Goal: Obtain resource: Obtain resource

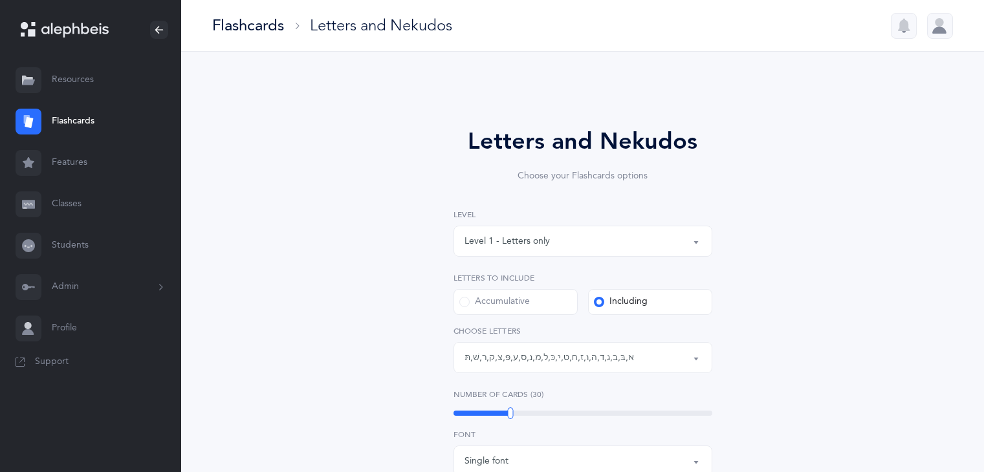
select select "1"
select select "single"
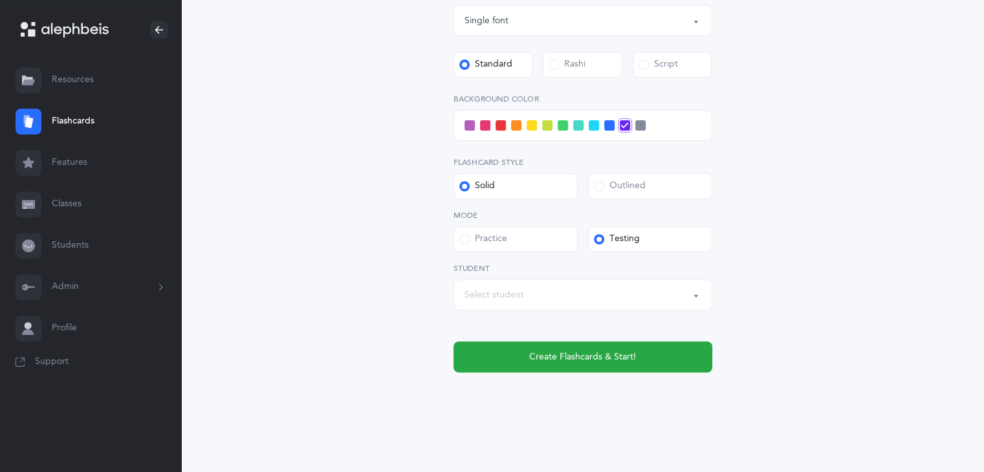
scroll to position [444, 0]
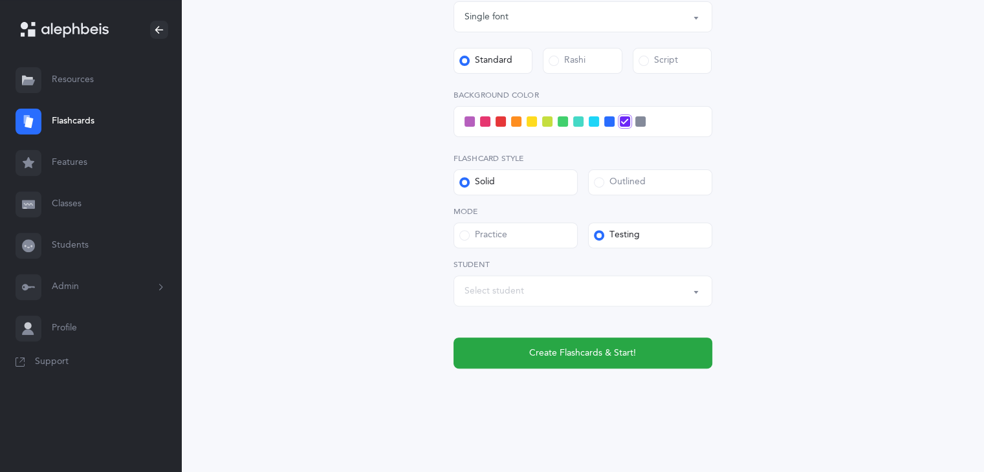
click at [693, 296] on button "Select student" at bounding box center [582, 290] width 259 height 31
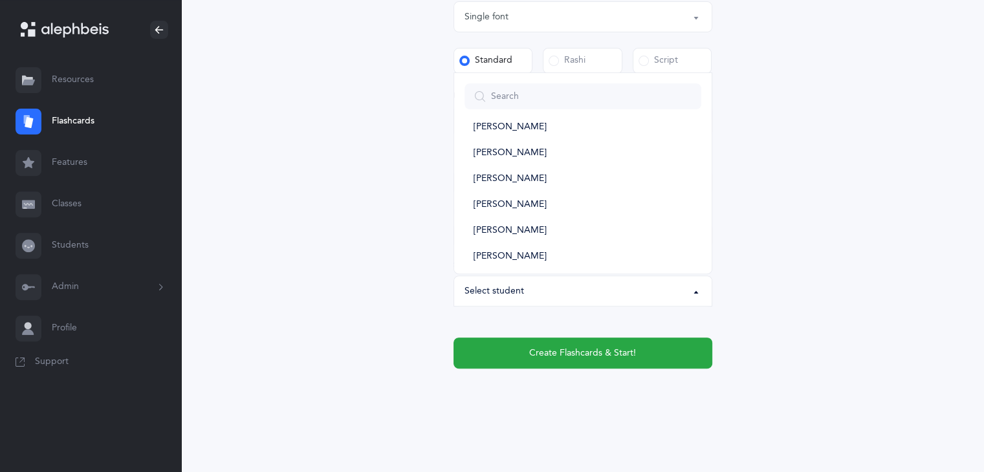
scroll to position [150, 0]
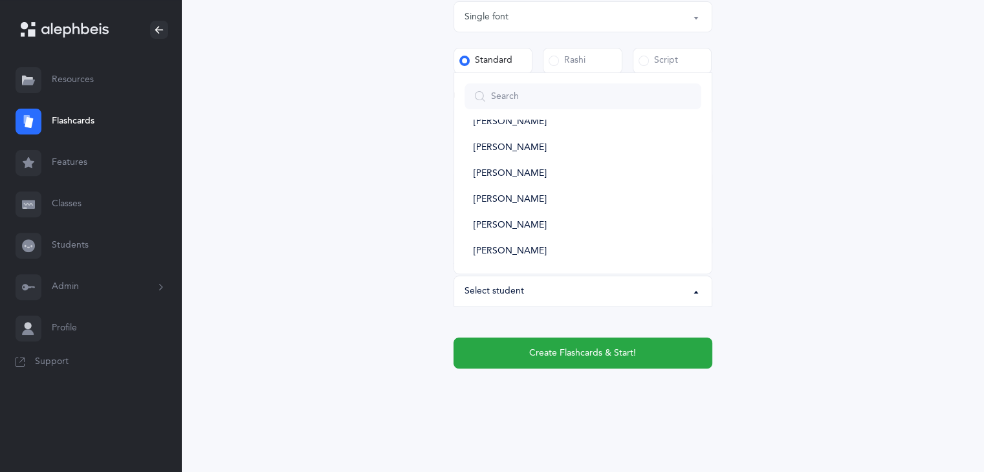
click at [807, 222] on div "Letters and Nekudos Choose your Flashcards options Level 1 - Letters only Level…" at bounding box center [583, 32] width 590 height 777
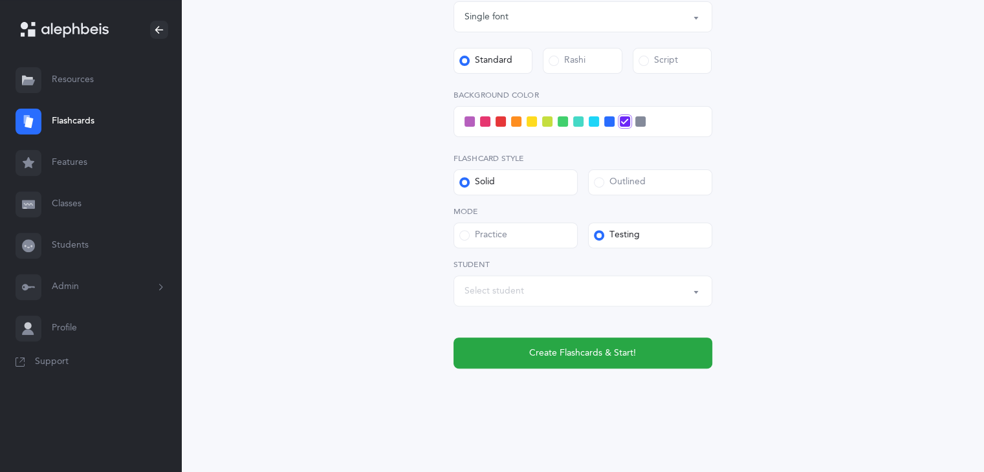
click at [499, 229] on div "Practice" at bounding box center [483, 235] width 48 height 13
click at [0, 0] on input "Practice" at bounding box center [0, 0] width 0 height 0
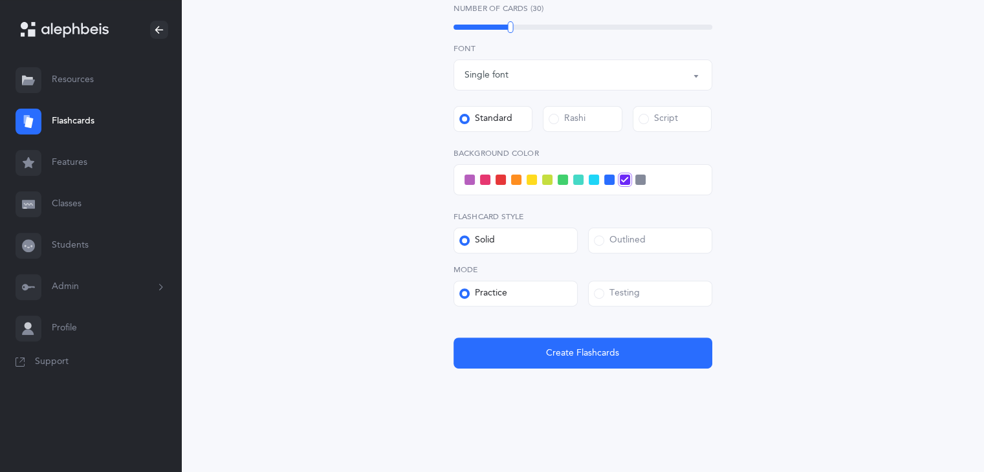
click at [623, 300] on label "Testing" at bounding box center [650, 294] width 124 height 26
click at [0, 0] on input "Testing" at bounding box center [0, 0] width 0 height 0
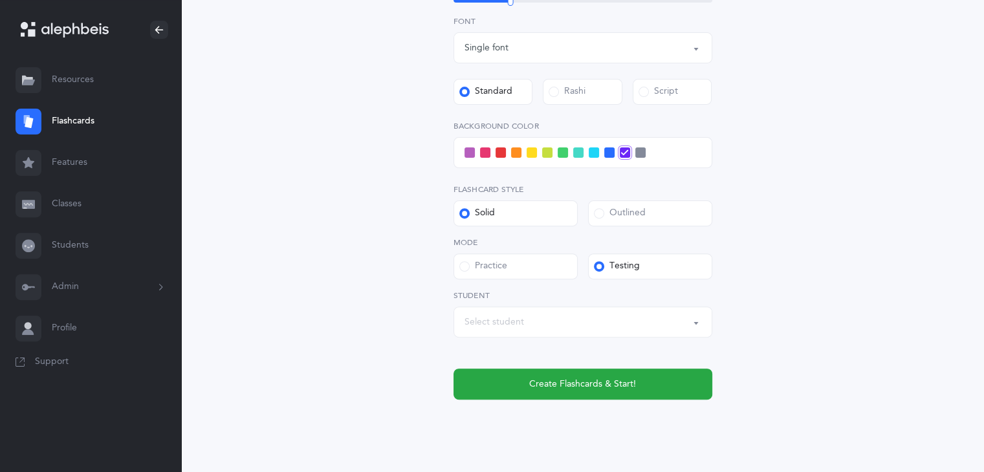
scroll to position [444, 0]
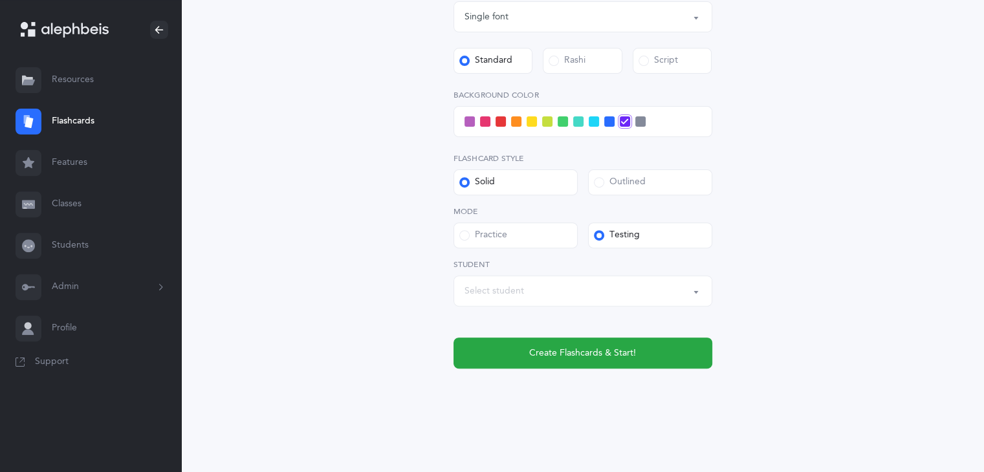
click at [592, 120] on span at bounding box center [593, 121] width 10 height 10
click at [0, 0] on input "checkbox" at bounding box center [0, 0] width 0 height 0
click at [648, 180] on label "Outlined" at bounding box center [650, 182] width 124 height 26
click at [0, 0] on input "Outlined" at bounding box center [0, 0] width 0 height 0
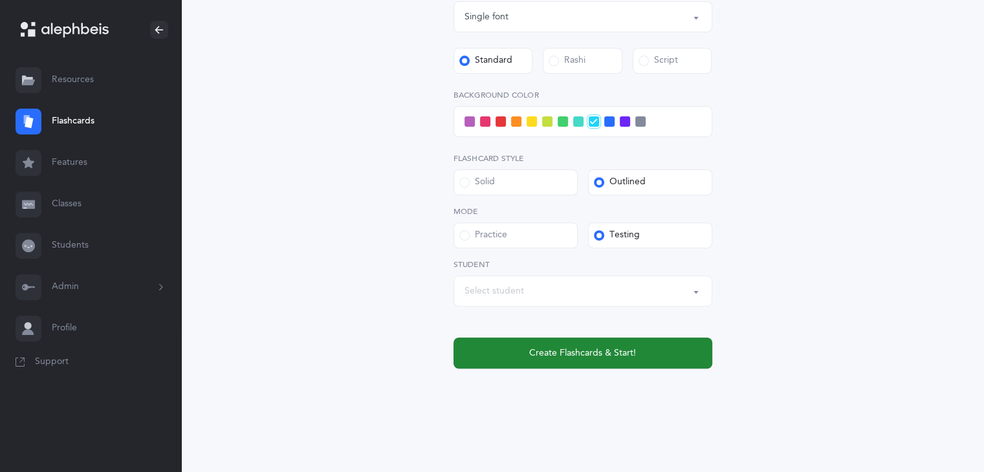
click at [585, 351] on span "Create Flashcards & Start!" at bounding box center [582, 354] width 107 height 14
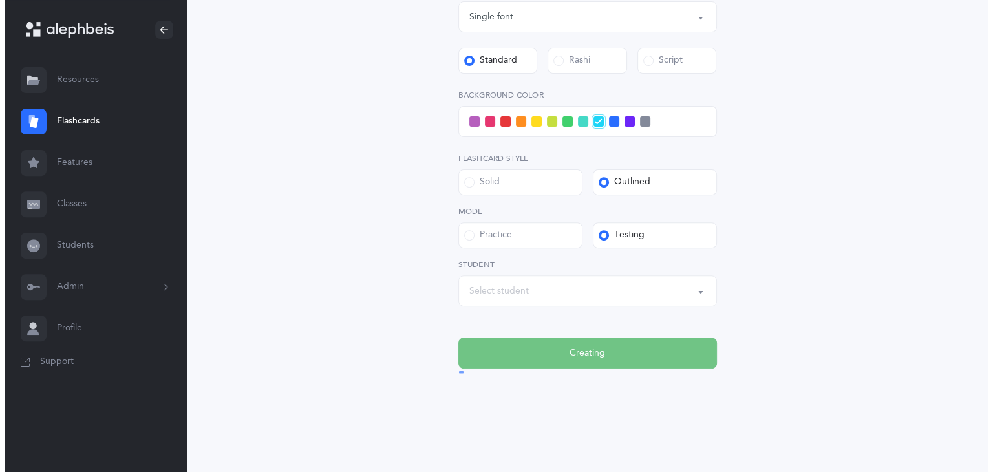
scroll to position [0, 0]
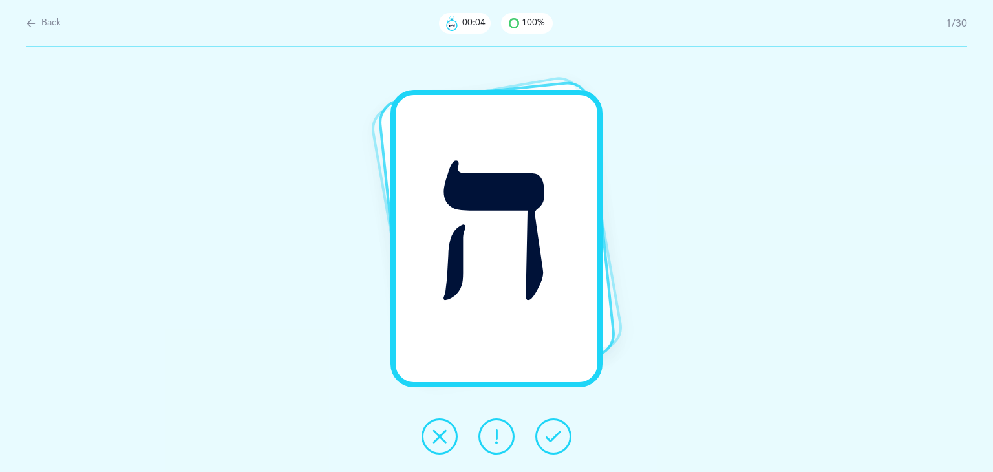
click at [561, 435] on icon at bounding box center [554, 437] width 16 height 16
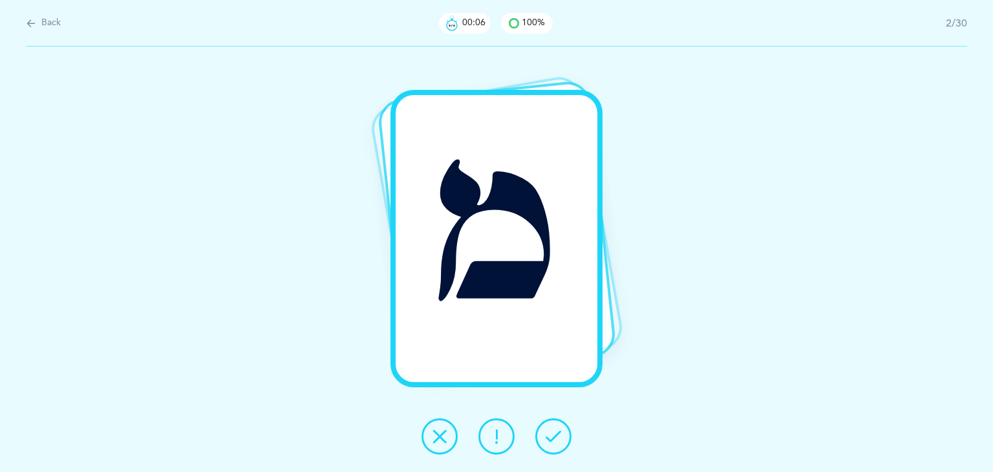
click at [561, 435] on icon at bounding box center [554, 437] width 16 height 16
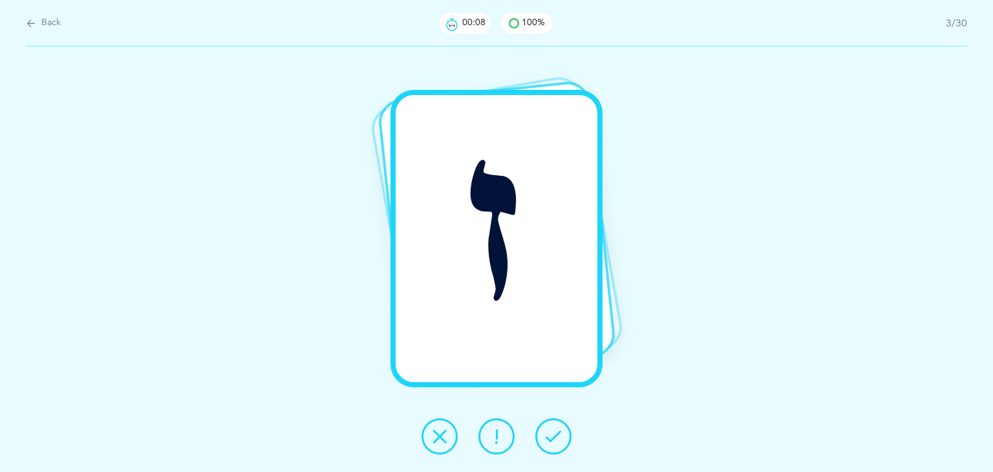
click at [561, 435] on icon at bounding box center [554, 437] width 16 height 16
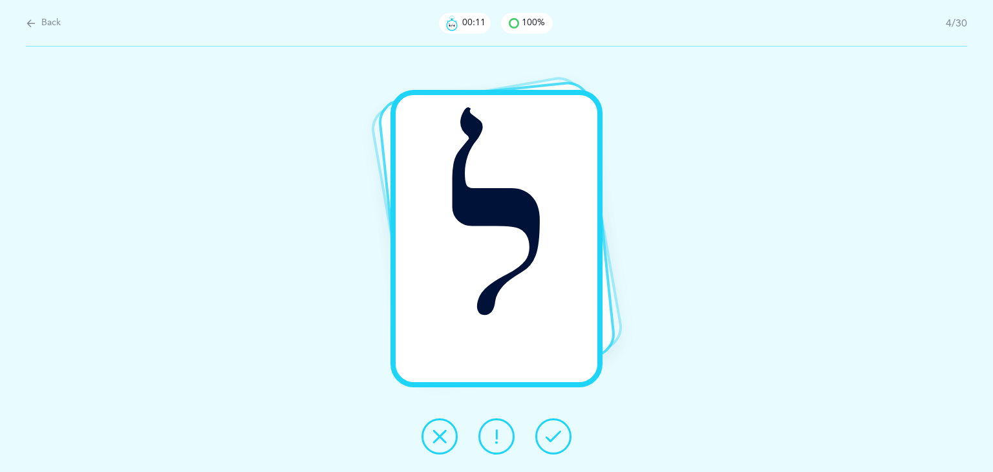
click at [561, 435] on icon at bounding box center [554, 437] width 16 height 16
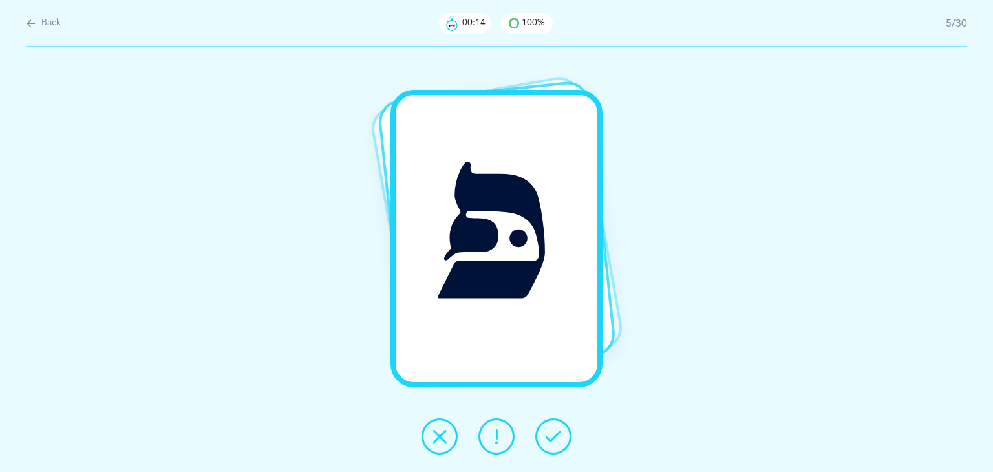
click at [561, 435] on icon at bounding box center [554, 437] width 16 height 16
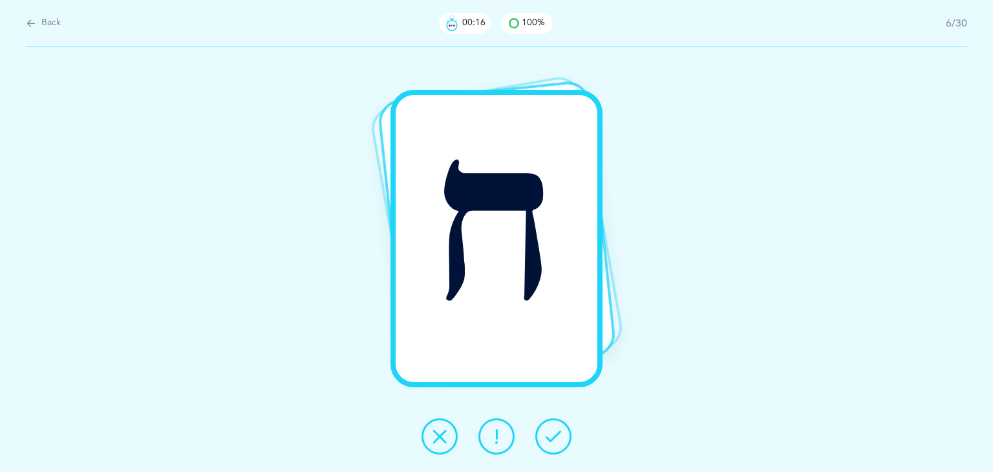
click at [561, 435] on icon at bounding box center [554, 437] width 16 height 16
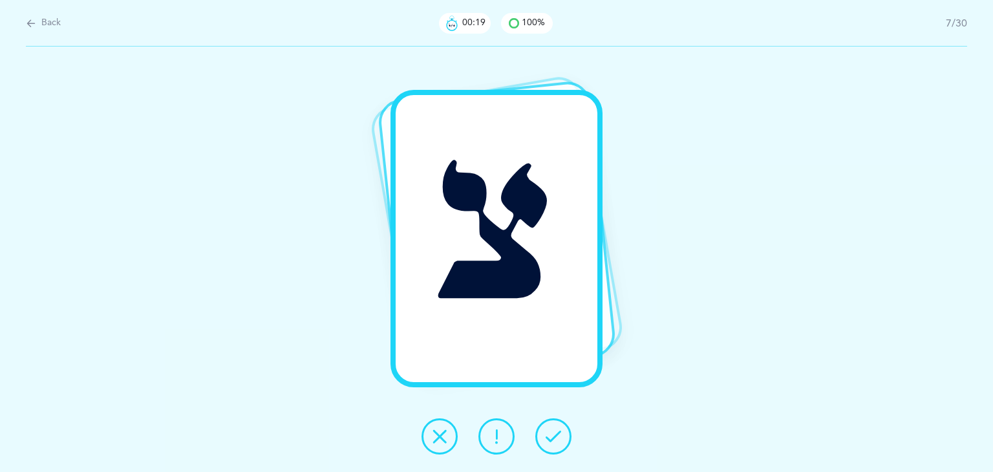
click at [561, 435] on icon at bounding box center [554, 437] width 16 height 16
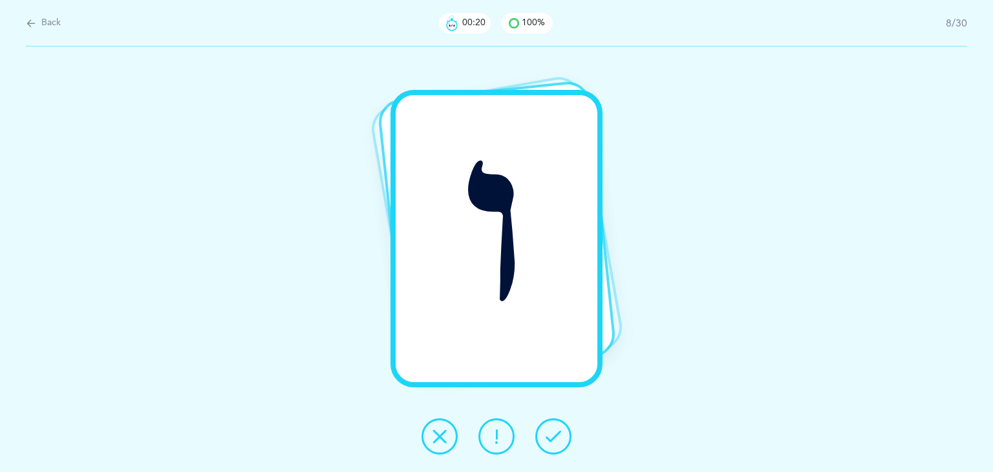
click at [561, 435] on icon at bounding box center [554, 437] width 16 height 16
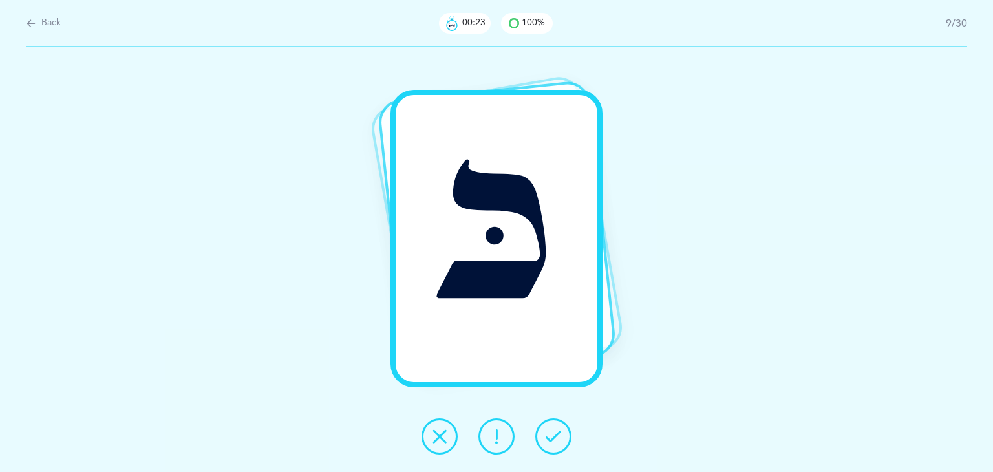
click at [561, 435] on icon at bounding box center [554, 437] width 16 height 16
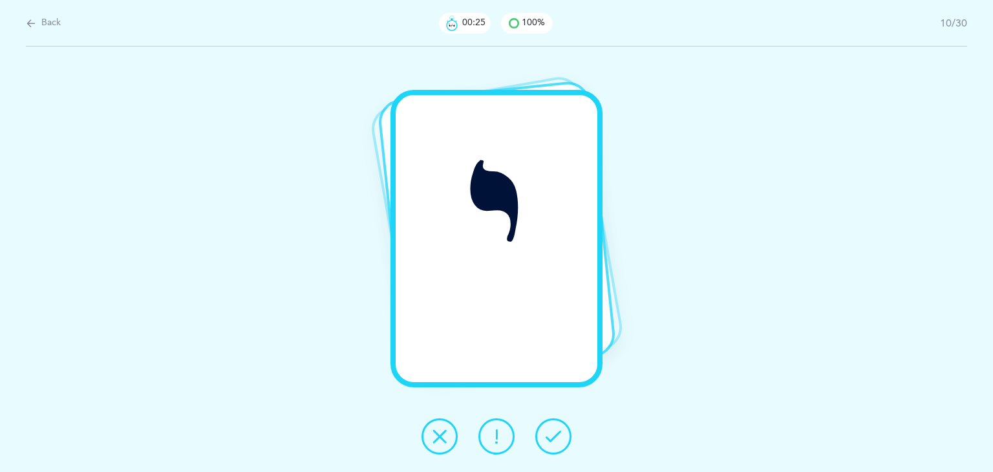
click at [561, 435] on icon at bounding box center [554, 437] width 16 height 16
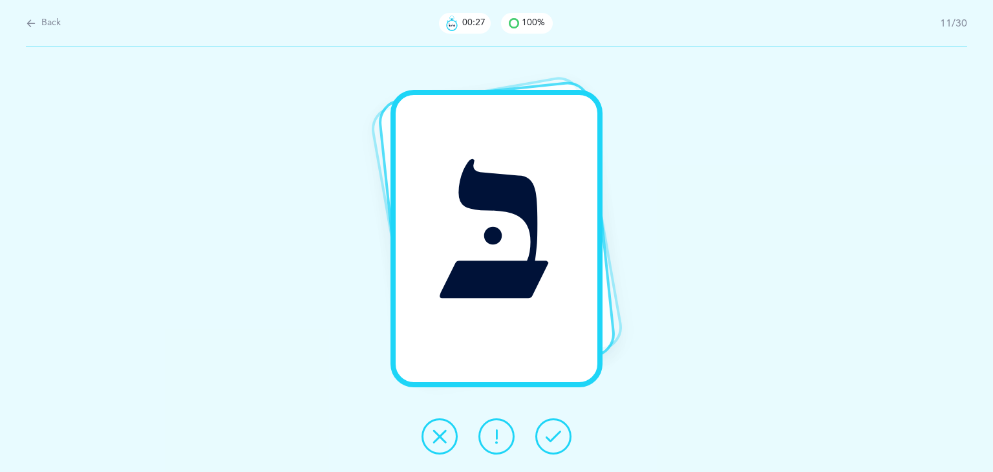
click at [561, 435] on icon at bounding box center [554, 437] width 16 height 16
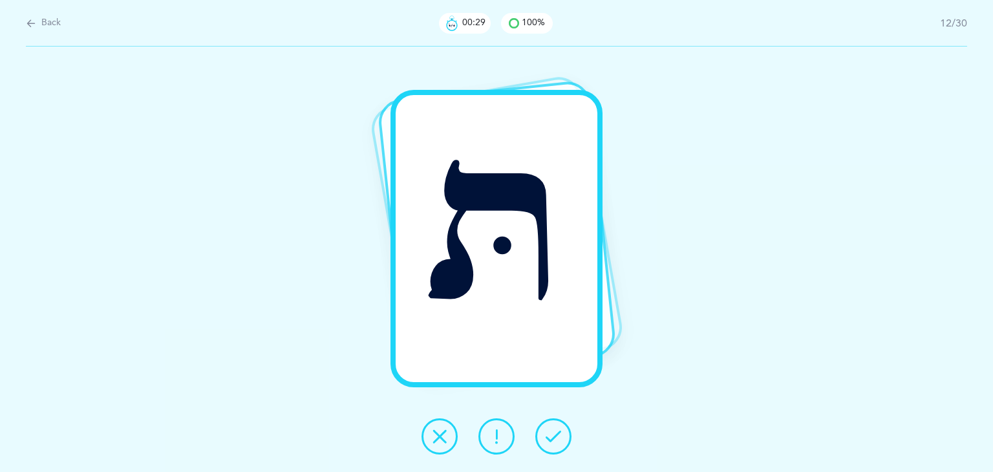
click at [561, 435] on icon at bounding box center [554, 437] width 16 height 16
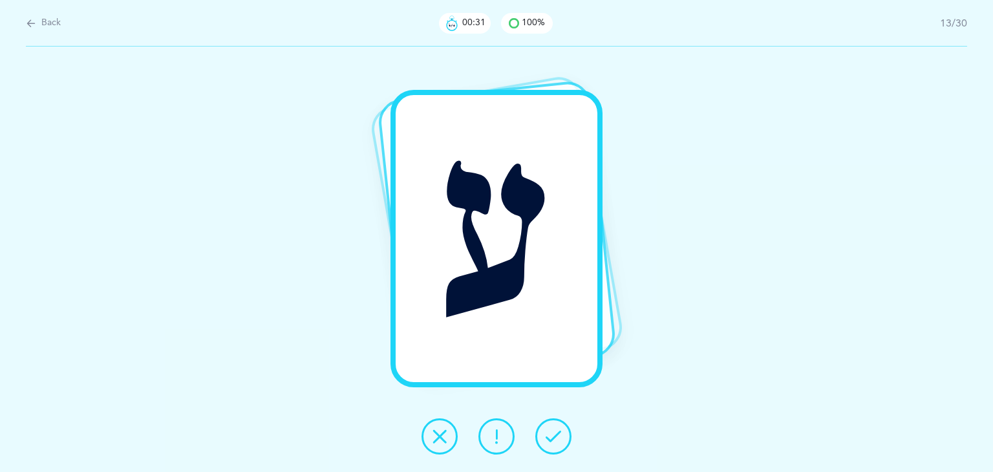
click at [561, 435] on icon at bounding box center [554, 437] width 16 height 16
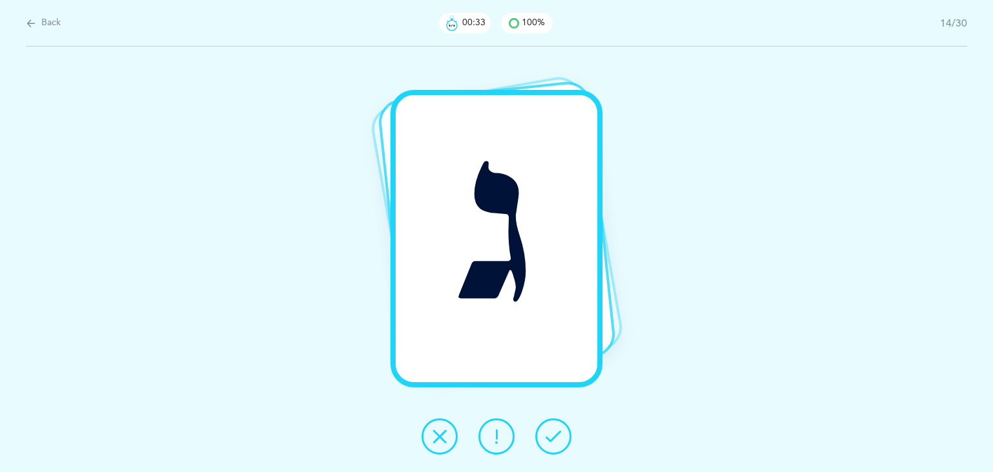
click at [561, 435] on icon at bounding box center [554, 437] width 16 height 16
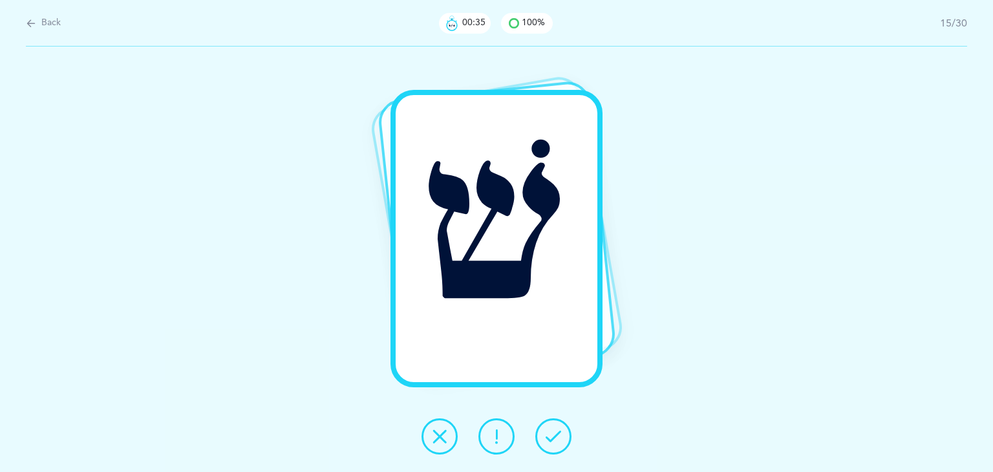
click at [561, 435] on icon at bounding box center [554, 437] width 16 height 16
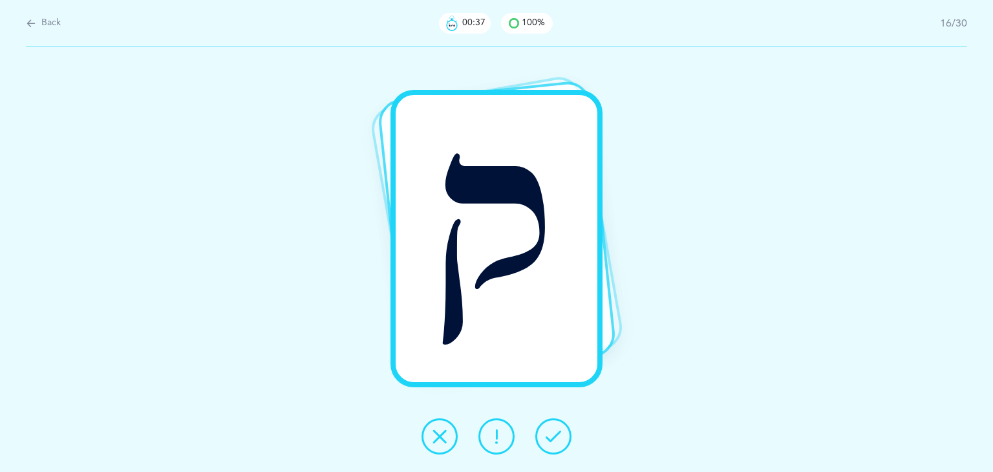
click at [561, 435] on icon at bounding box center [554, 437] width 16 height 16
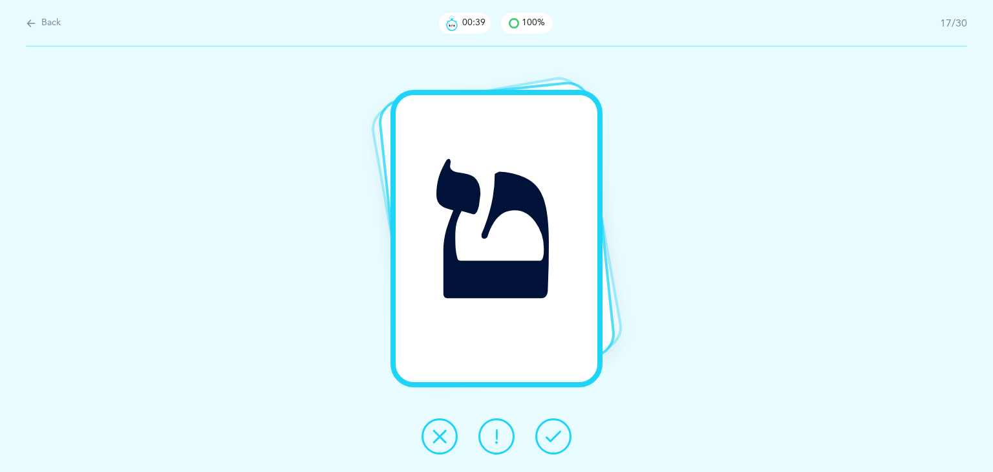
click at [561, 435] on icon at bounding box center [554, 437] width 16 height 16
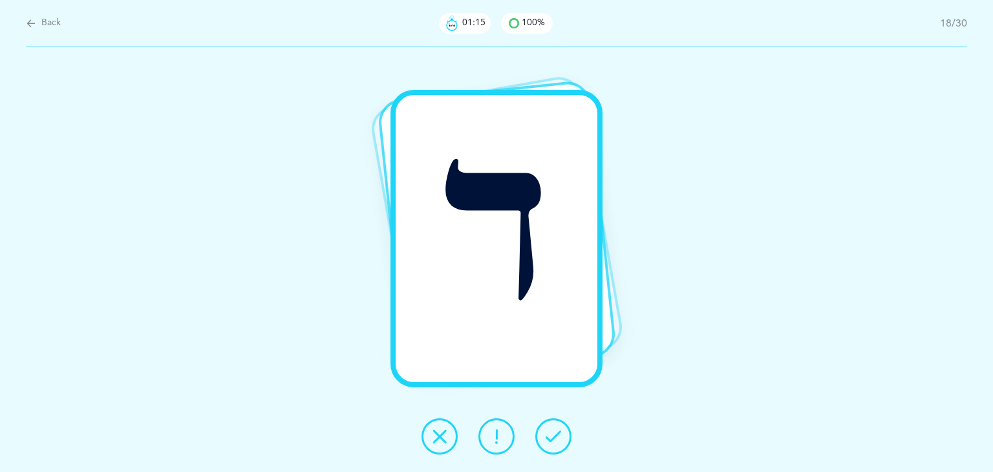
click at [554, 437] on icon at bounding box center [554, 437] width 16 height 16
click at [450, 438] on button at bounding box center [440, 436] width 36 height 36
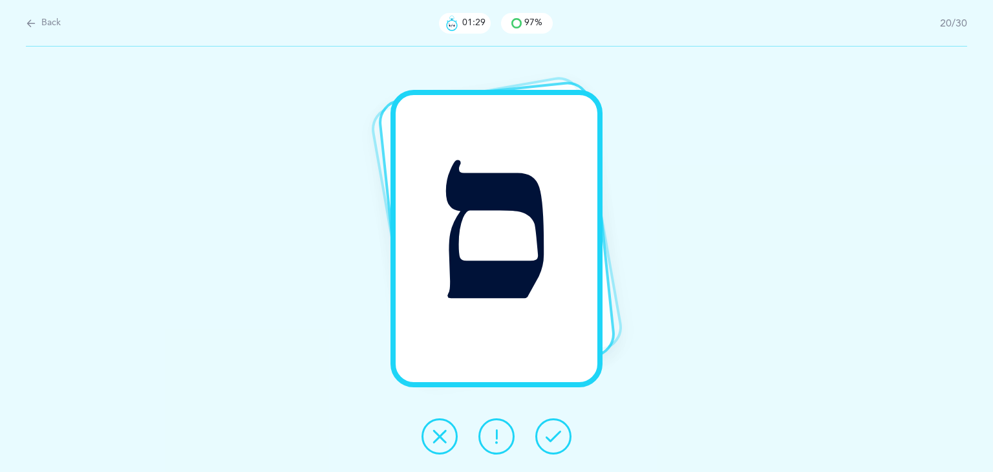
click at [541, 440] on button at bounding box center [553, 436] width 36 height 36
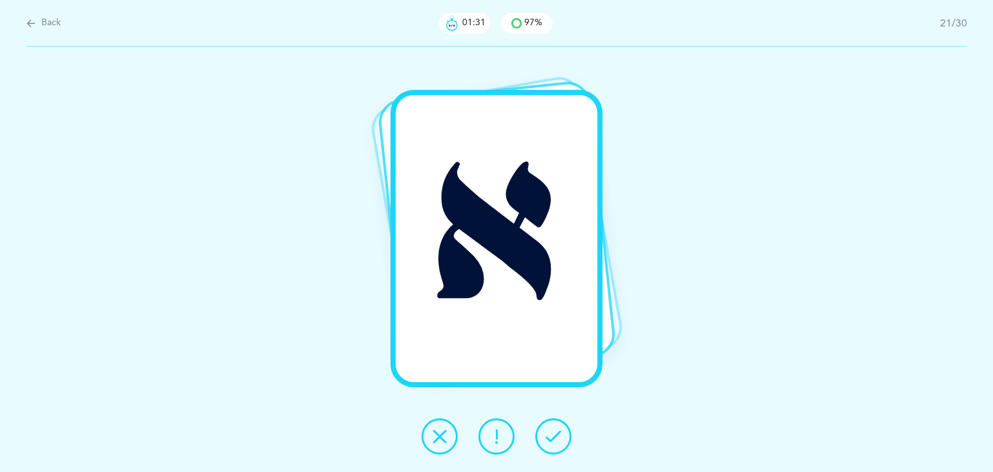
click at [541, 440] on button at bounding box center [553, 436] width 36 height 36
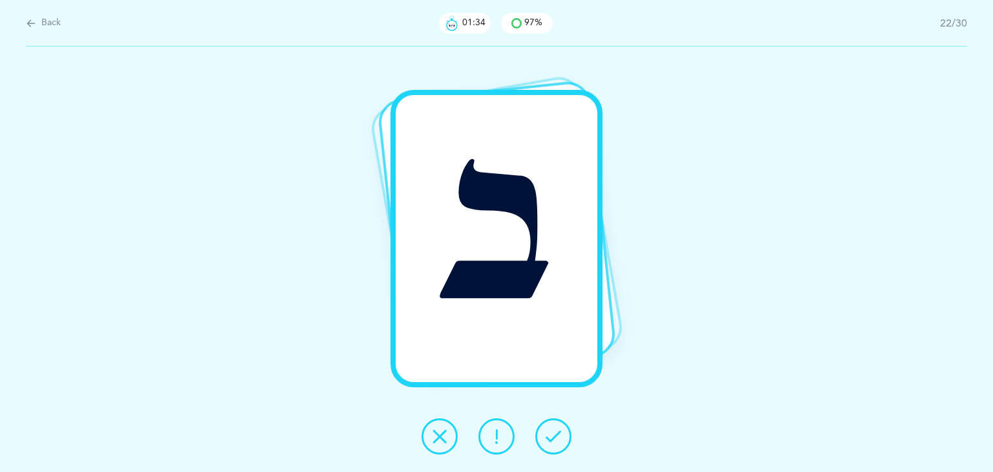
click at [541, 440] on button at bounding box center [553, 436] width 36 height 36
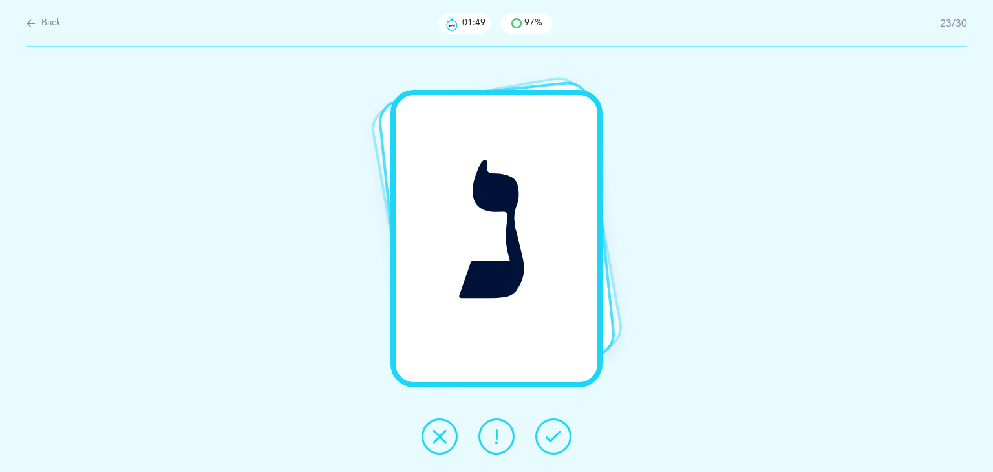
click at [502, 446] on button at bounding box center [497, 436] width 36 height 36
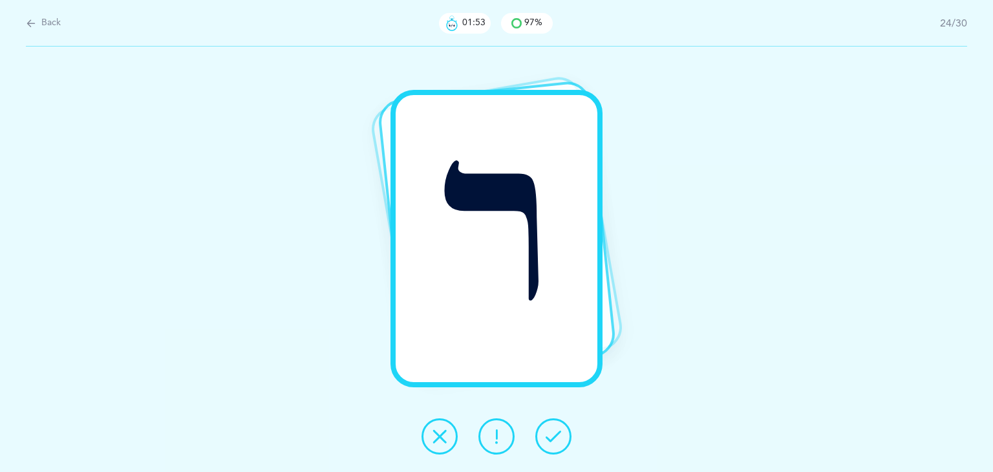
click at [542, 435] on button at bounding box center [553, 436] width 36 height 36
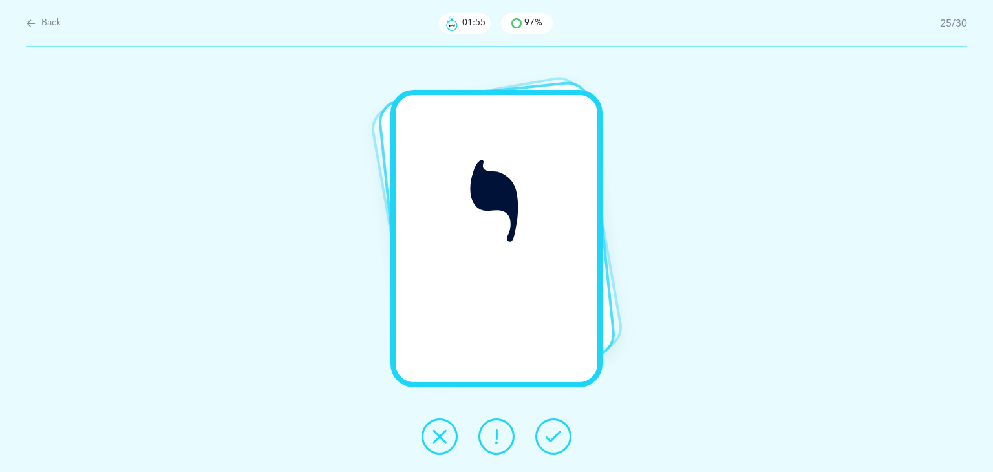
click at [542, 435] on button at bounding box center [553, 436] width 36 height 36
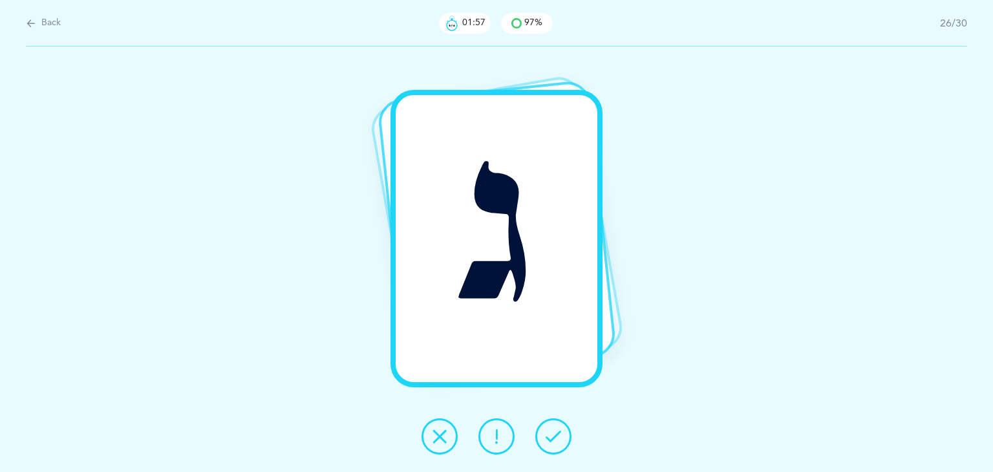
click at [542, 435] on button at bounding box center [553, 436] width 36 height 36
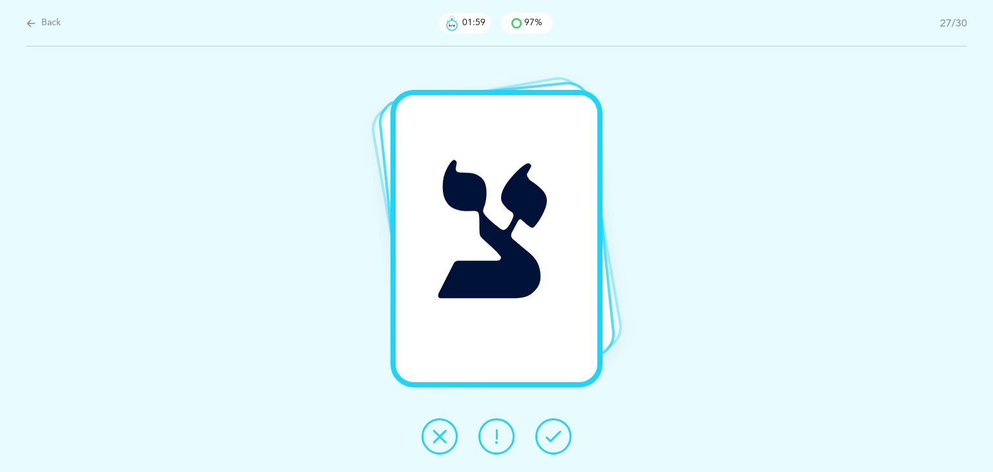
click at [542, 435] on button at bounding box center [553, 436] width 36 height 36
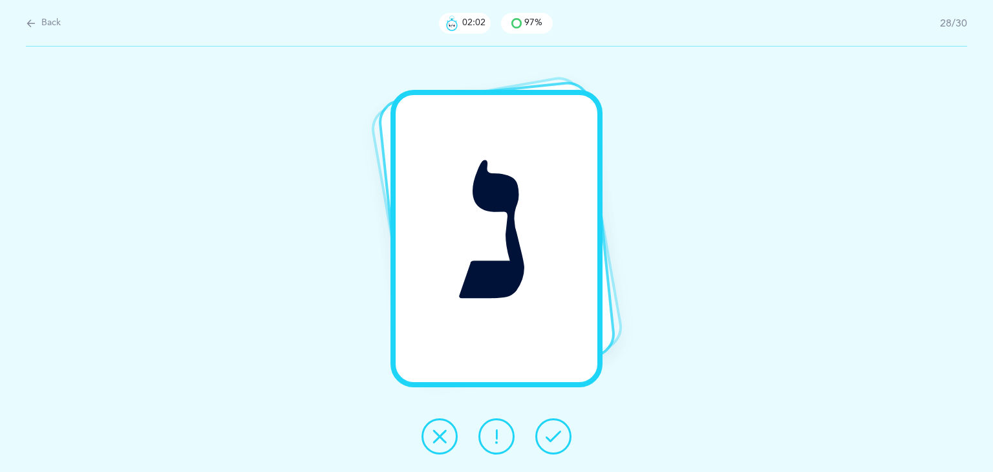
click at [556, 446] on button at bounding box center [553, 436] width 36 height 36
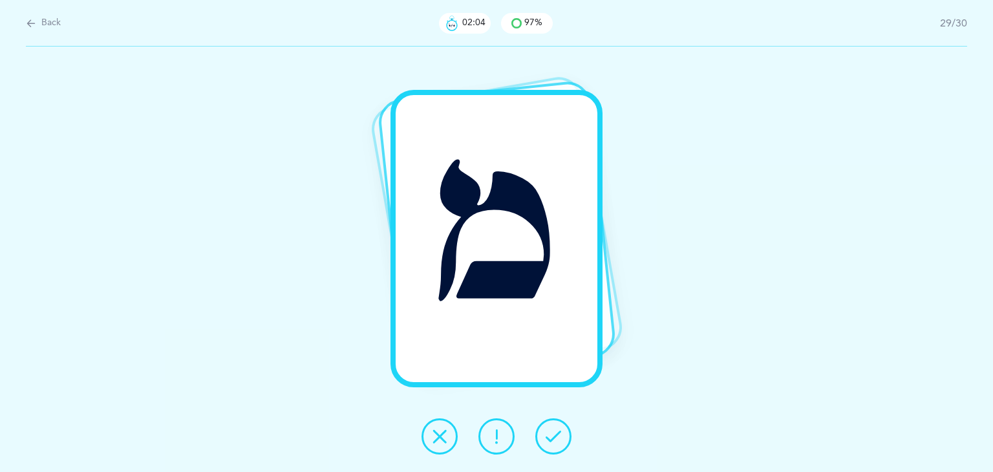
click at [556, 446] on button at bounding box center [553, 436] width 36 height 36
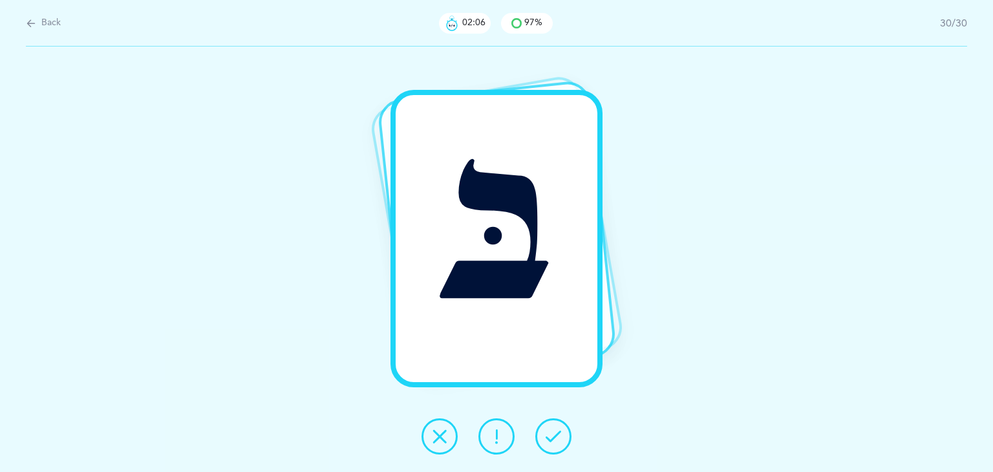
click at [556, 446] on button at bounding box center [553, 436] width 36 height 36
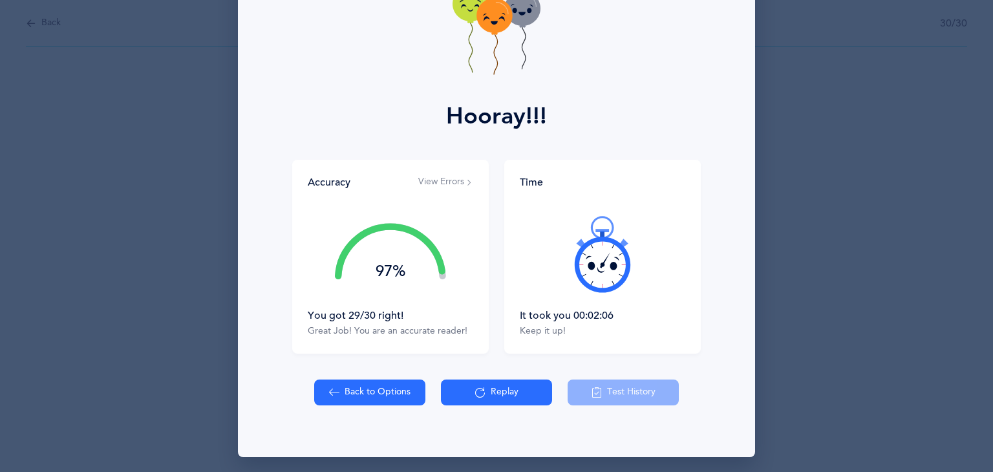
scroll to position [97, 0]
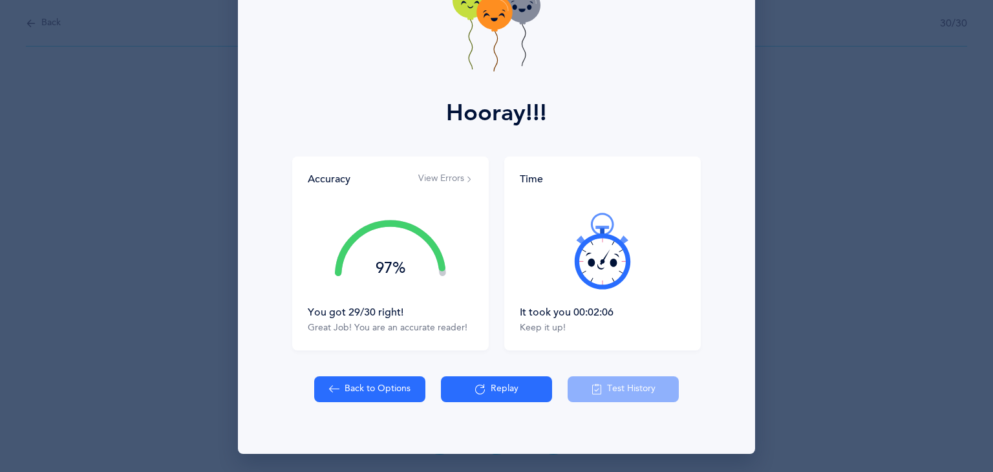
click at [478, 382] on icon at bounding box center [480, 389] width 10 height 14
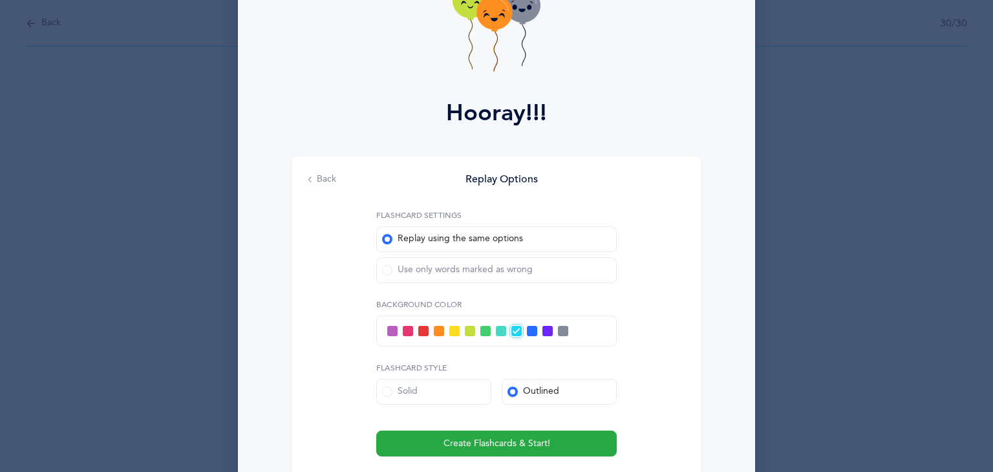
click at [480, 334] on span at bounding box center [485, 331] width 10 height 10
click at [0, 0] on input "checkbox" at bounding box center [0, 0] width 0 height 0
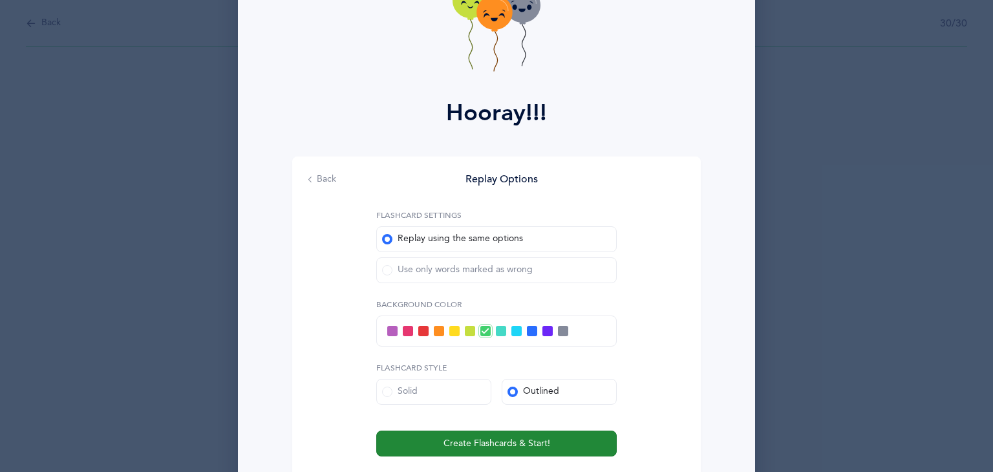
click at [460, 435] on button "Create Flashcards & Start!" at bounding box center [496, 444] width 241 height 26
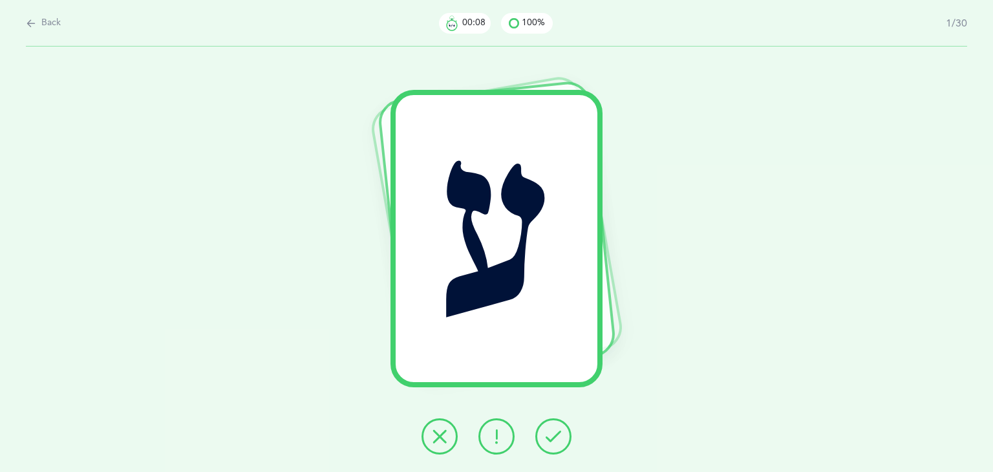
click at [435, 433] on icon at bounding box center [440, 437] width 16 height 16
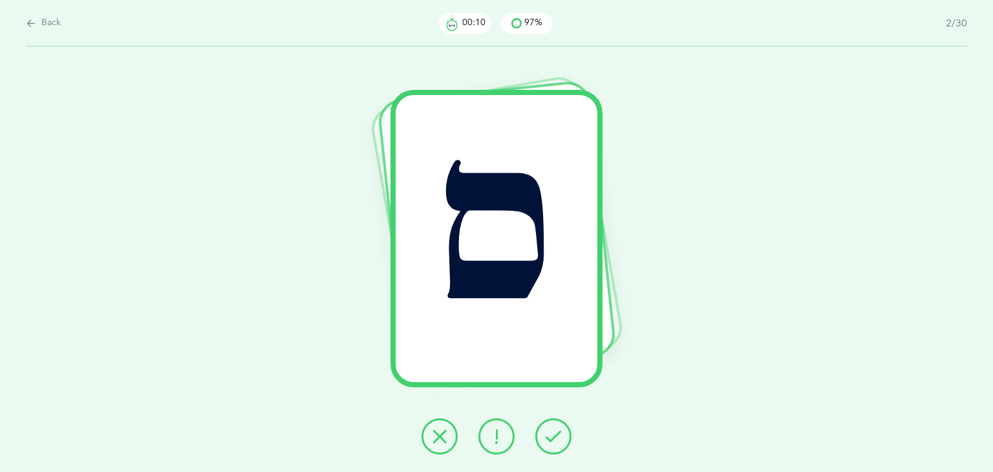
click at [543, 435] on button at bounding box center [553, 436] width 36 height 36
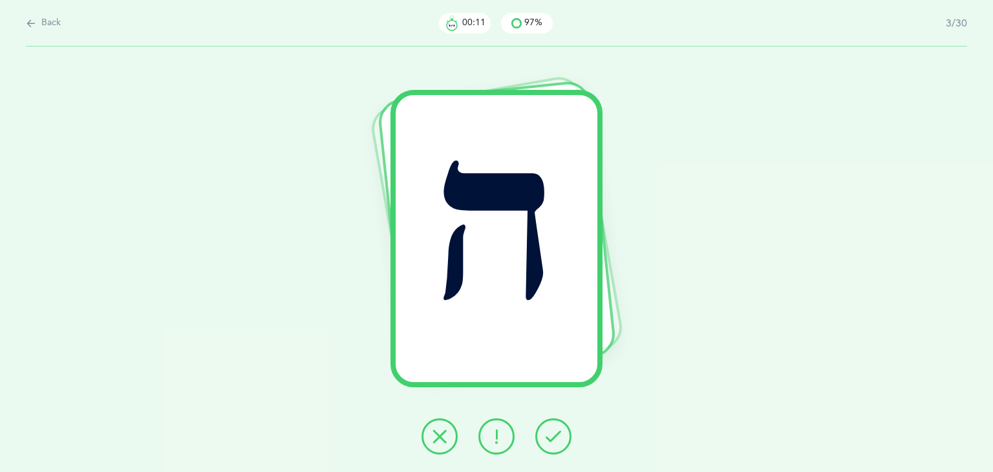
click at [543, 435] on button at bounding box center [553, 436] width 36 height 36
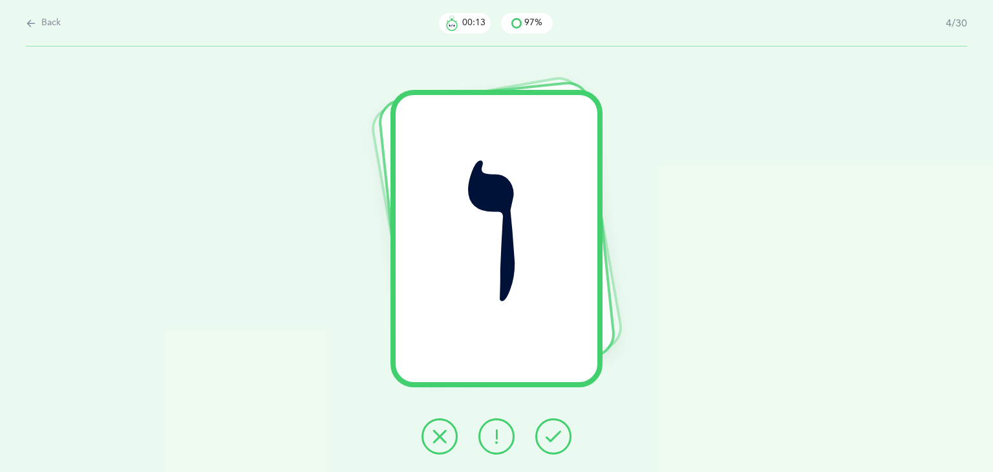
click at [543, 435] on button at bounding box center [553, 436] width 36 height 36
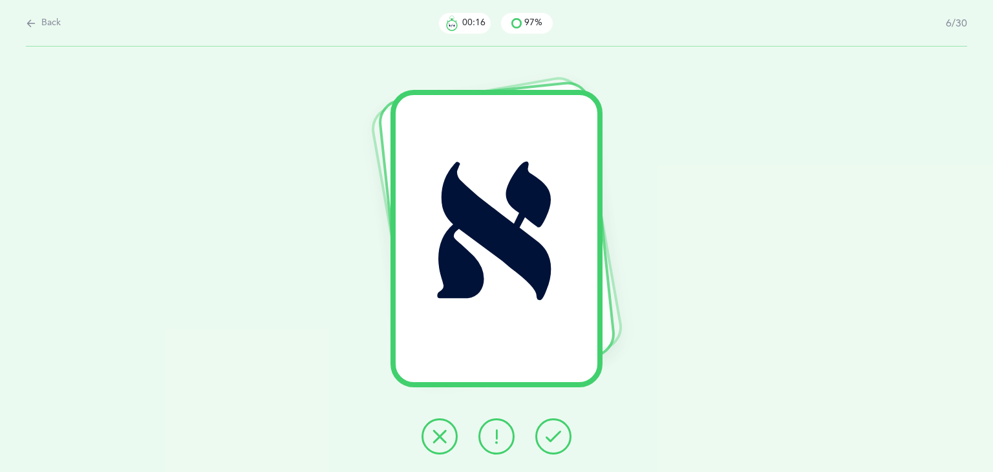
click at [543, 435] on button at bounding box center [553, 436] width 36 height 36
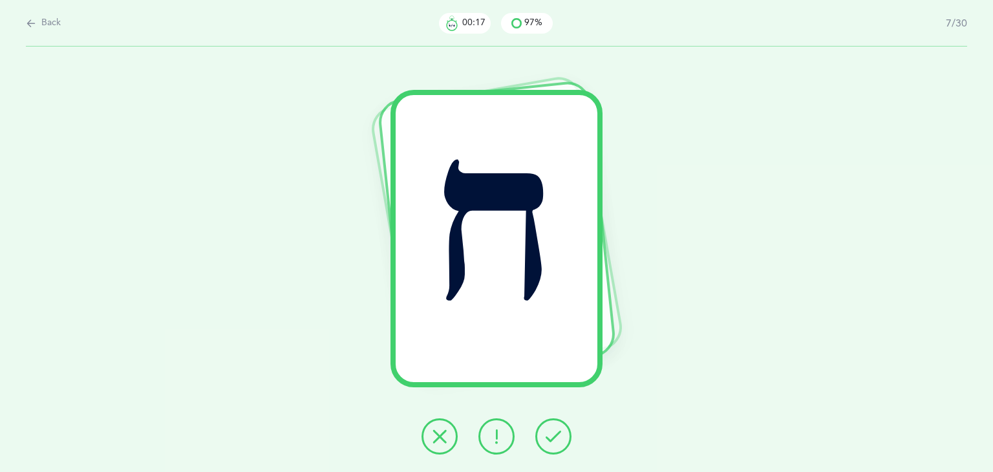
click at [543, 435] on button at bounding box center [553, 436] width 36 height 36
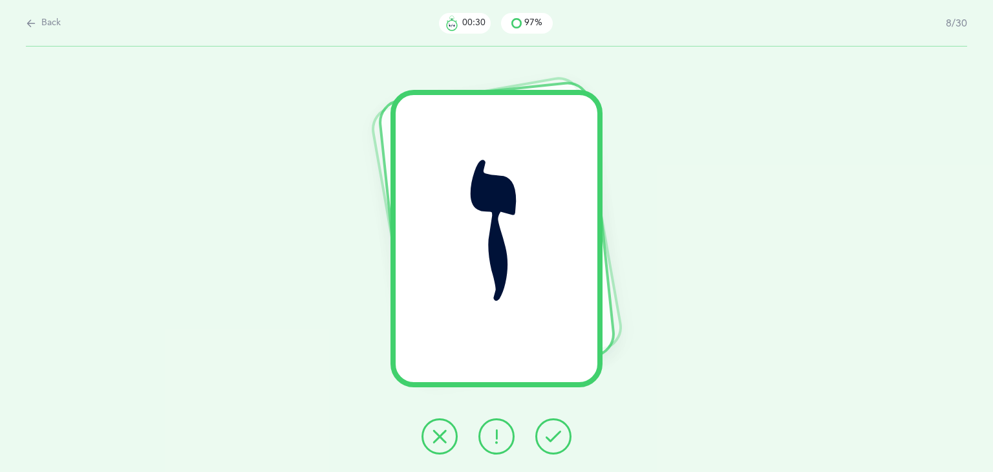
click at [554, 435] on icon at bounding box center [554, 437] width 16 height 16
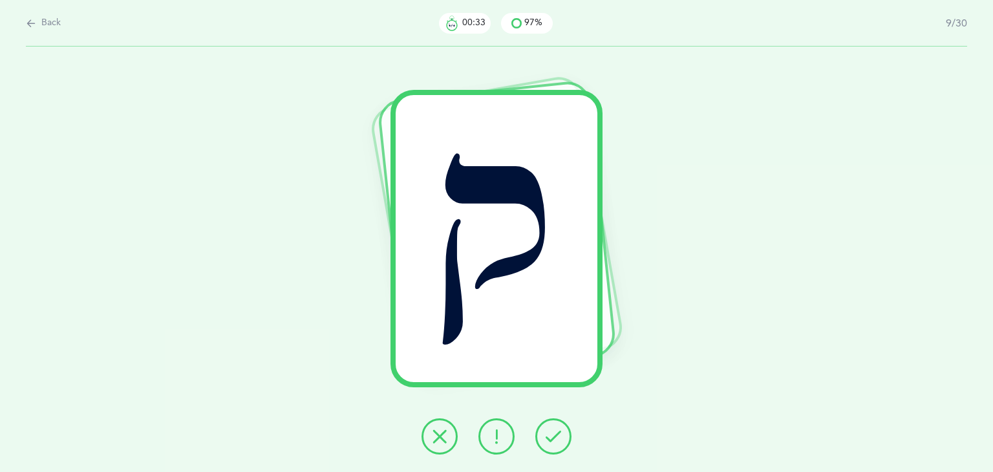
click at [554, 435] on icon at bounding box center [554, 437] width 16 height 16
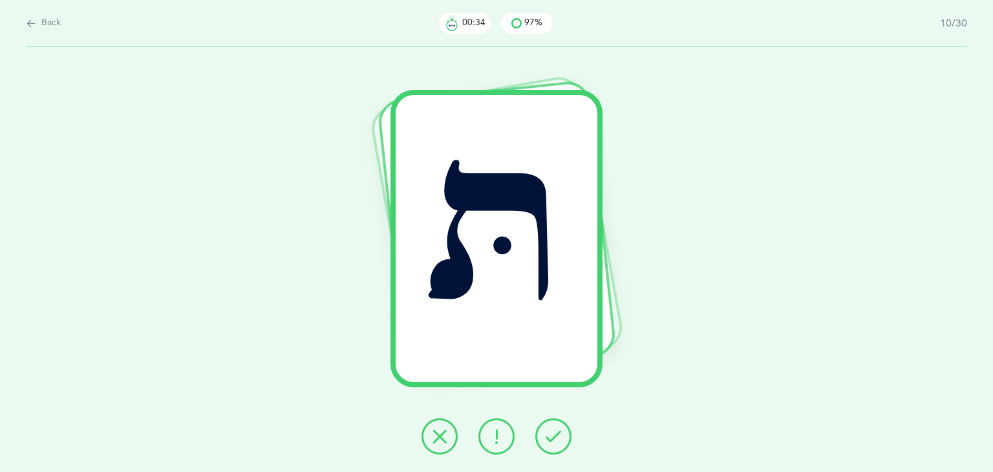
click at [554, 435] on icon at bounding box center [554, 437] width 16 height 16
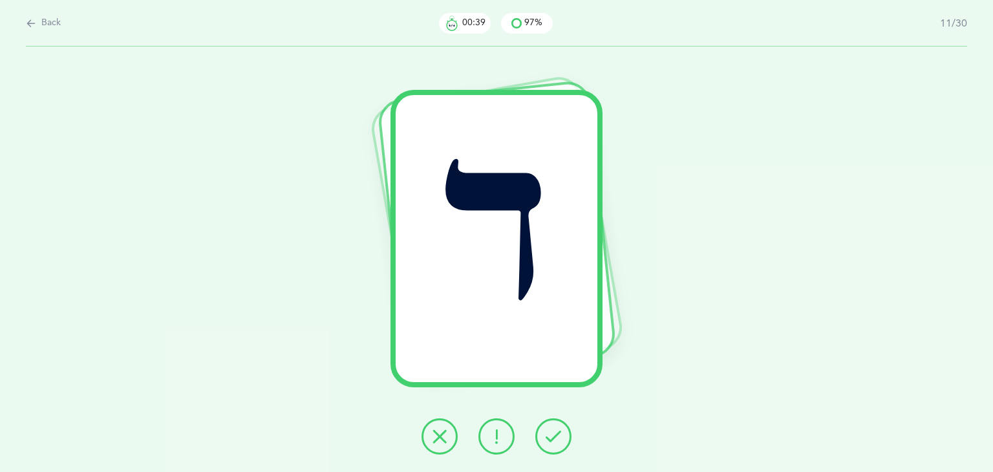
click at [554, 435] on icon at bounding box center [554, 437] width 16 height 16
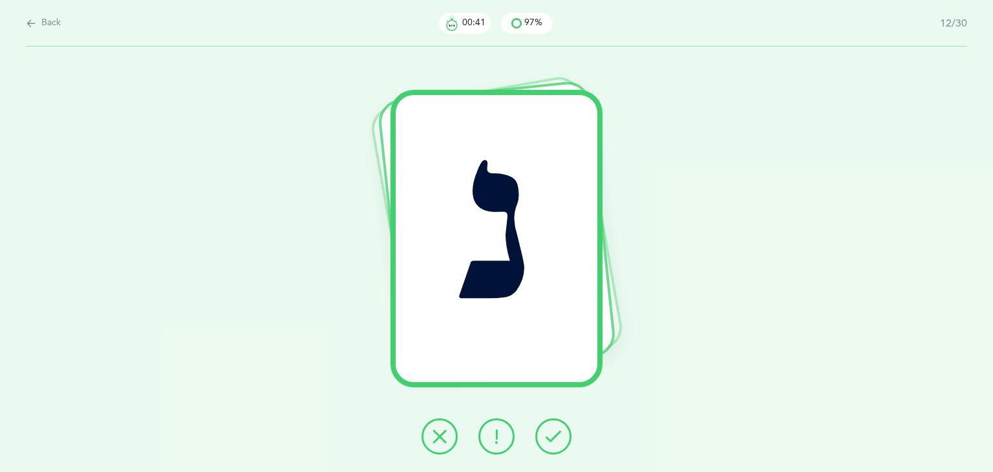
click at [554, 435] on icon at bounding box center [554, 437] width 16 height 16
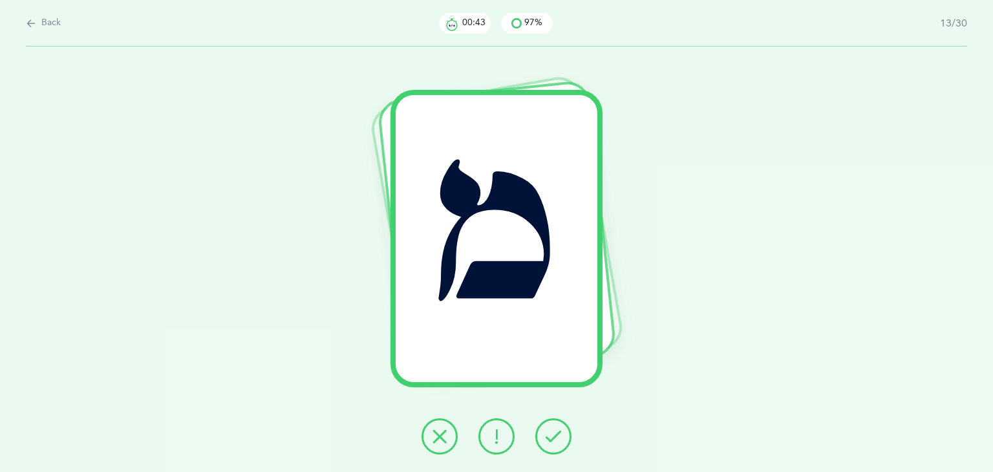
click at [554, 435] on icon at bounding box center [554, 437] width 16 height 16
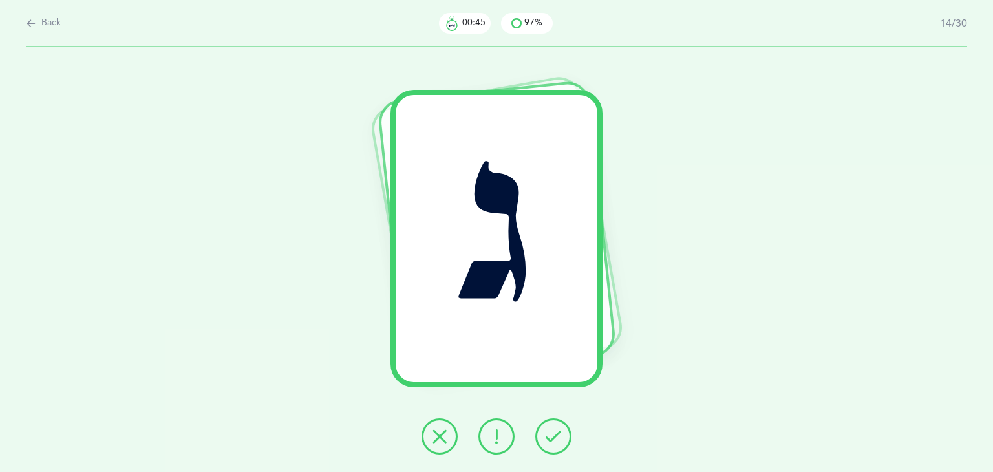
click at [554, 435] on icon at bounding box center [554, 437] width 16 height 16
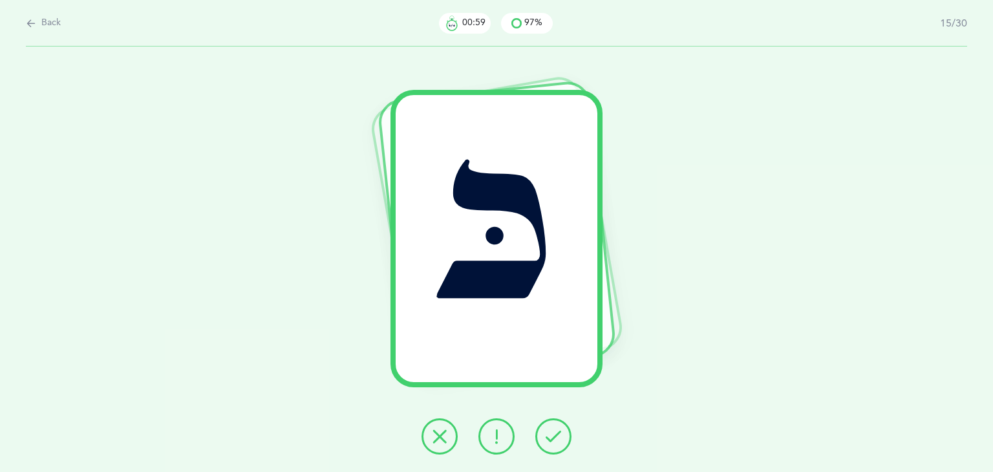
click at [554, 435] on icon at bounding box center [554, 437] width 16 height 16
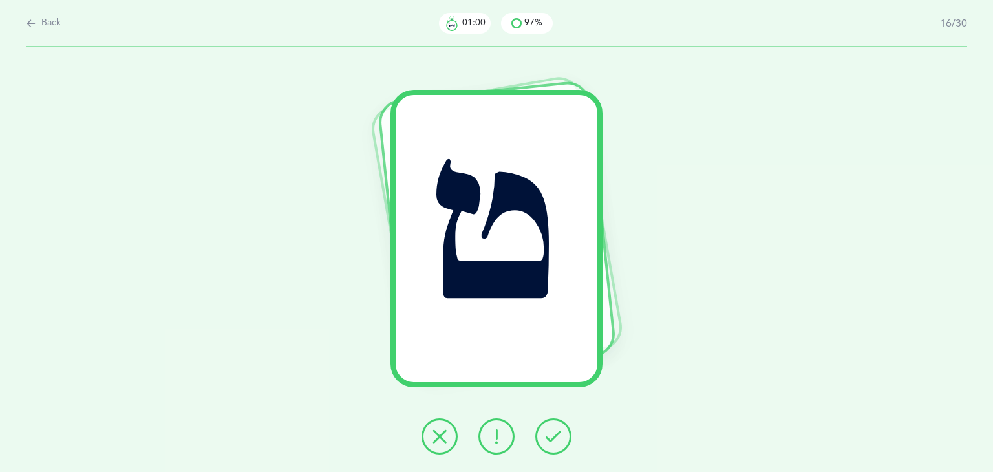
click at [554, 435] on icon at bounding box center [554, 437] width 16 height 16
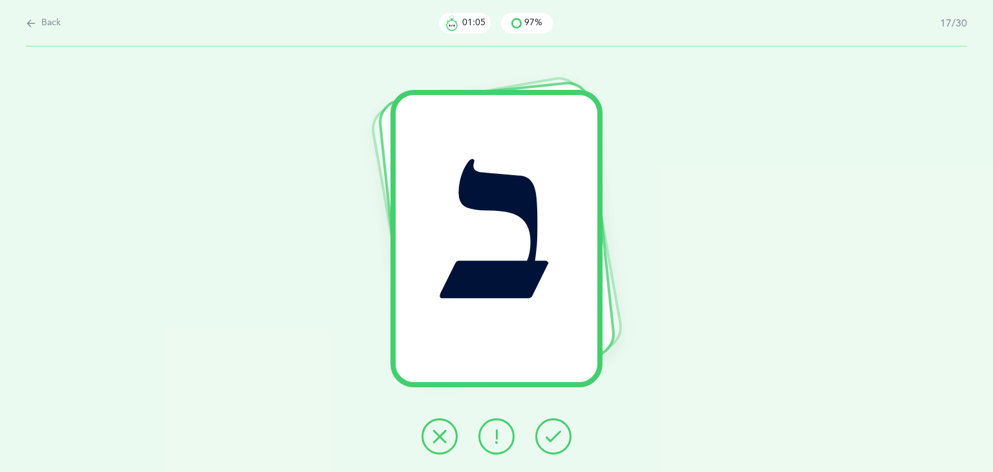
click at [553, 434] on icon at bounding box center [554, 437] width 16 height 16
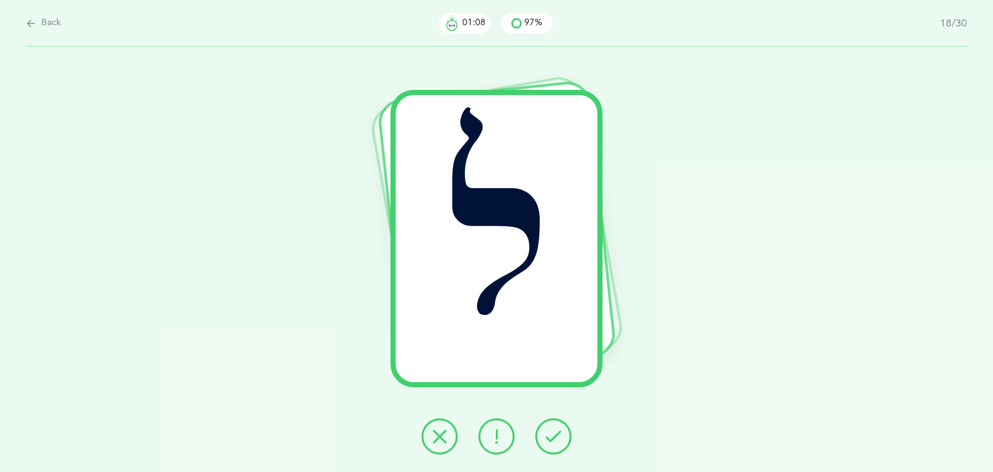
click at [562, 349] on div "ל" at bounding box center [497, 238] width 202 height 287
click at [553, 444] on button at bounding box center [553, 436] width 36 height 36
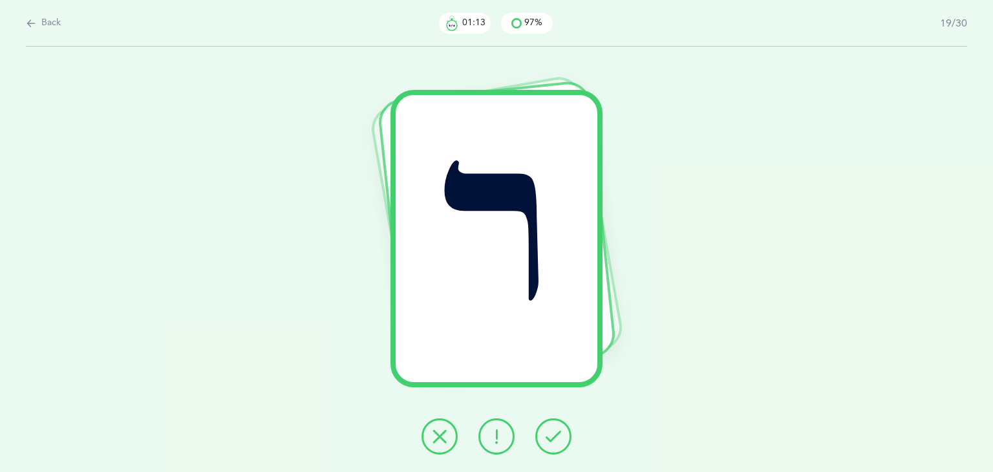
click at [553, 444] on button at bounding box center [553, 436] width 36 height 36
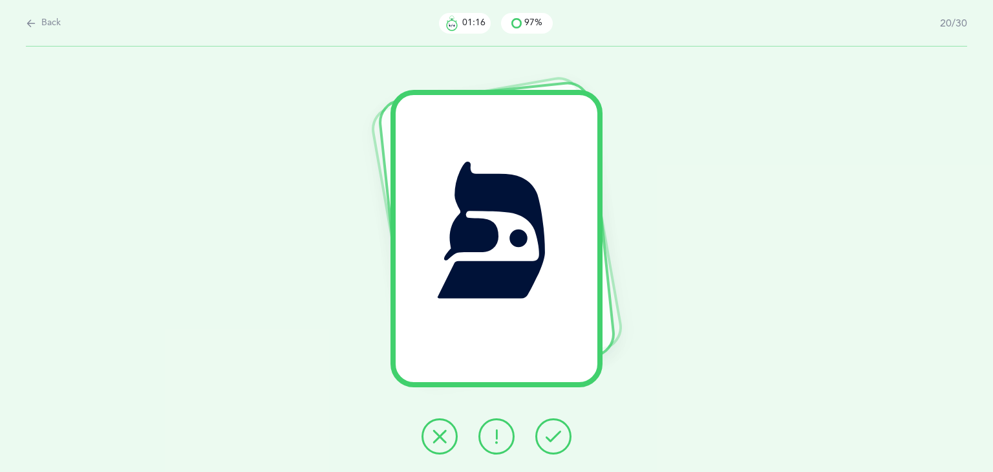
click at [553, 444] on button at bounding box center [553, 436] width 36 height 36
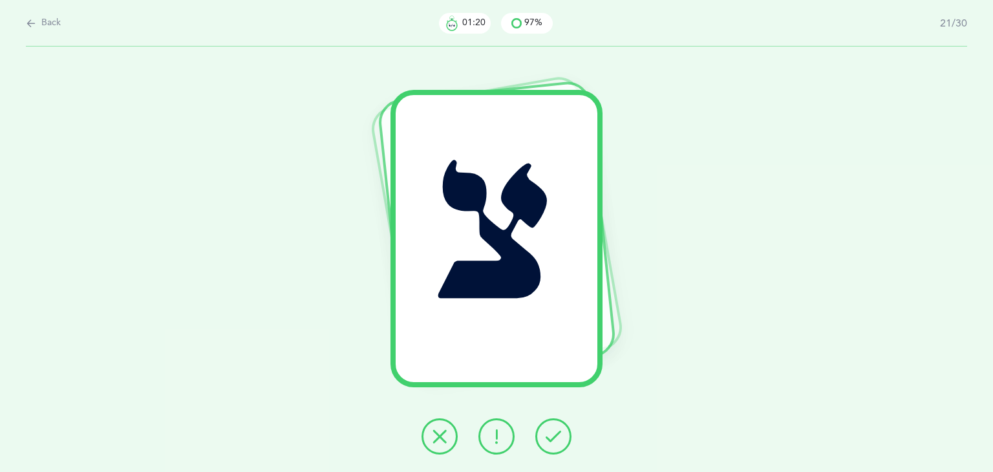
click at [553, 444] on button at bounding box center [553, 436] width 36 height 36
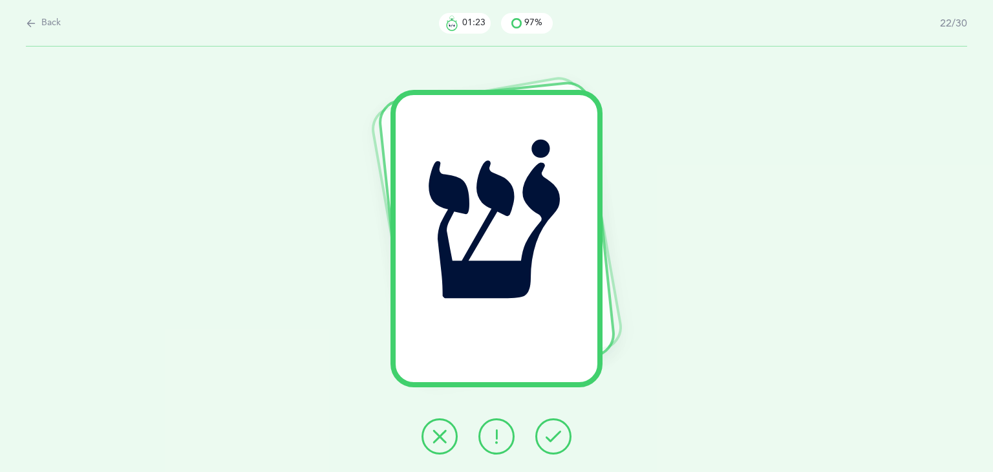
click at [550, 443] on icon at bounding box center [554, 437] width 16 height 16
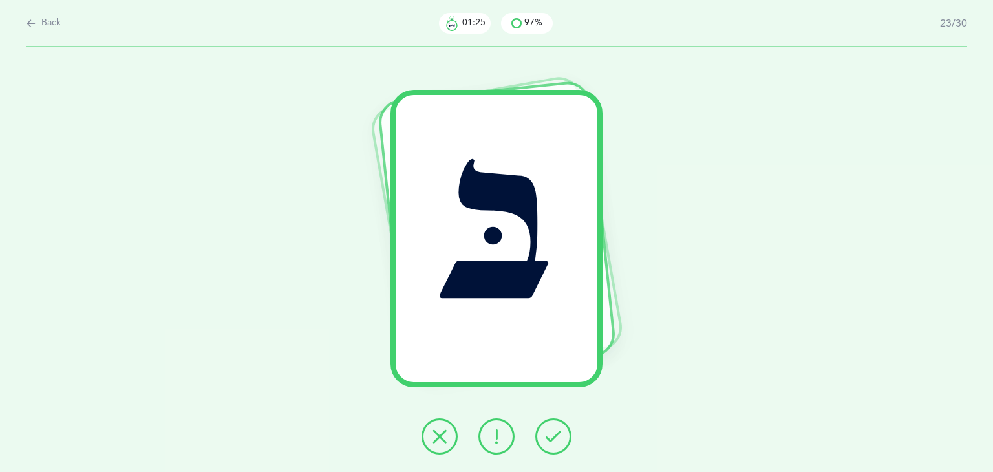
click at [550, 440] on icon at bounding box center [554, 437] width 16 height 16
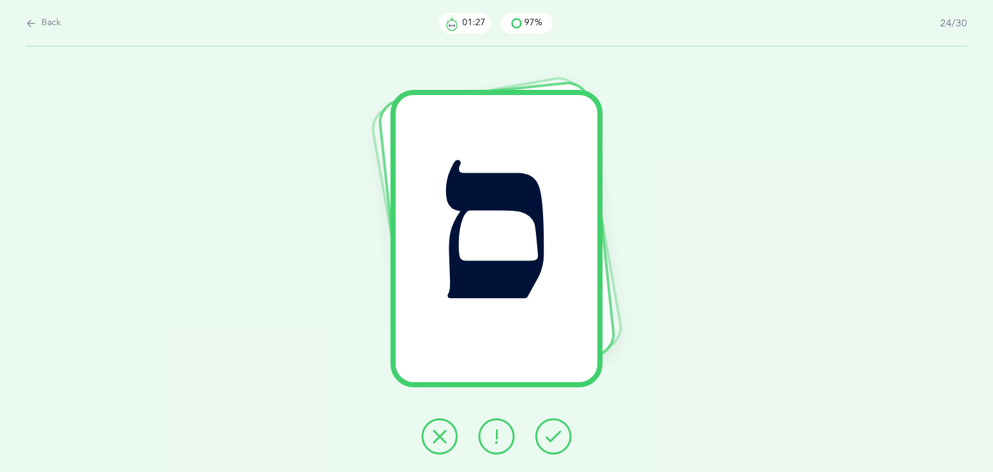
click at [551, 440] on icon at bounding box center [554, 437] width 16 height 16
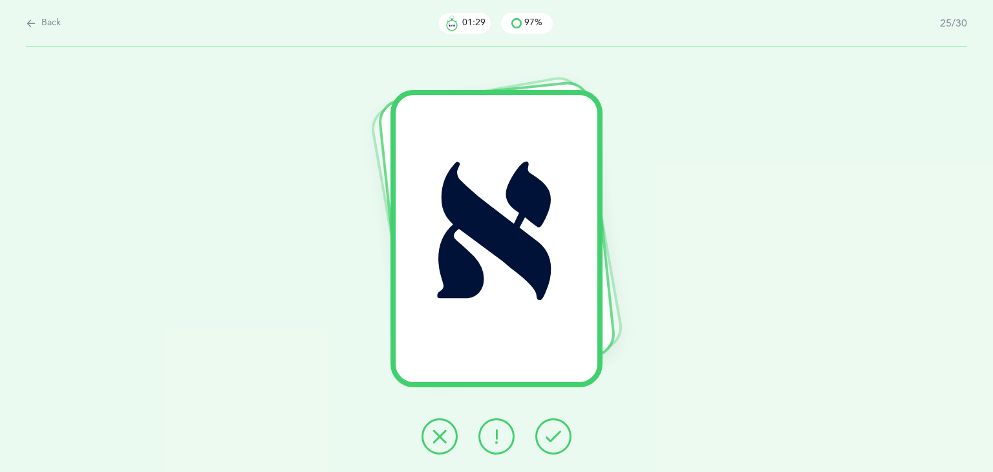
click at [551, 440] on icon at bounding box center [554, 437] width 16 height 16
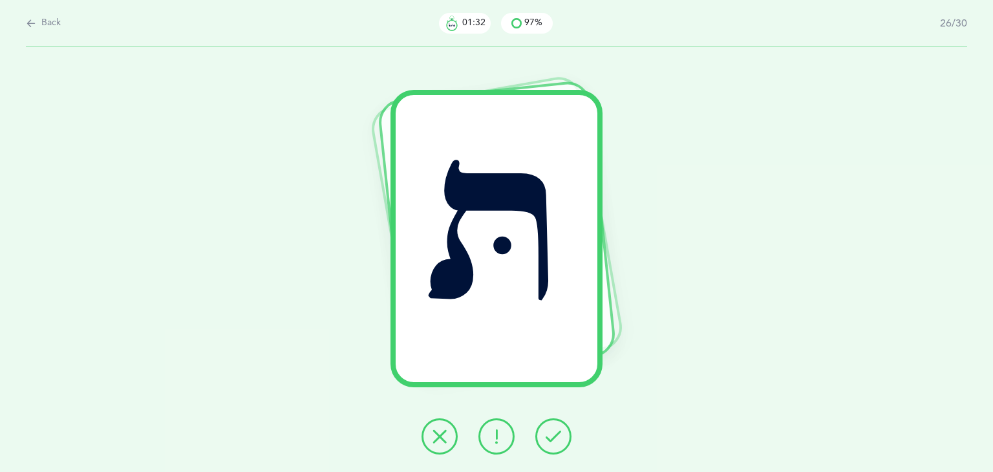
click at [551, 440] on icon at bounding box center [554, 437] width 16 height 16
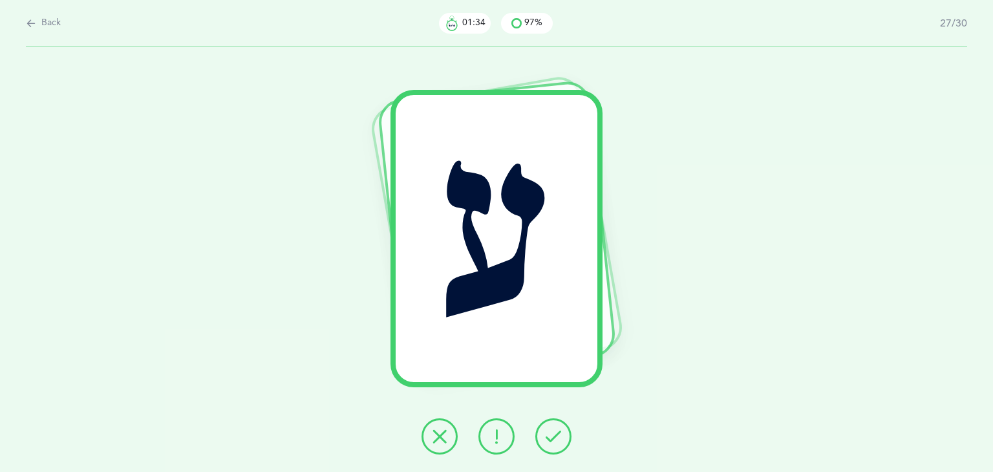
click at [551, 440] on icon at bounding box center [554, 437] width 16 height 16
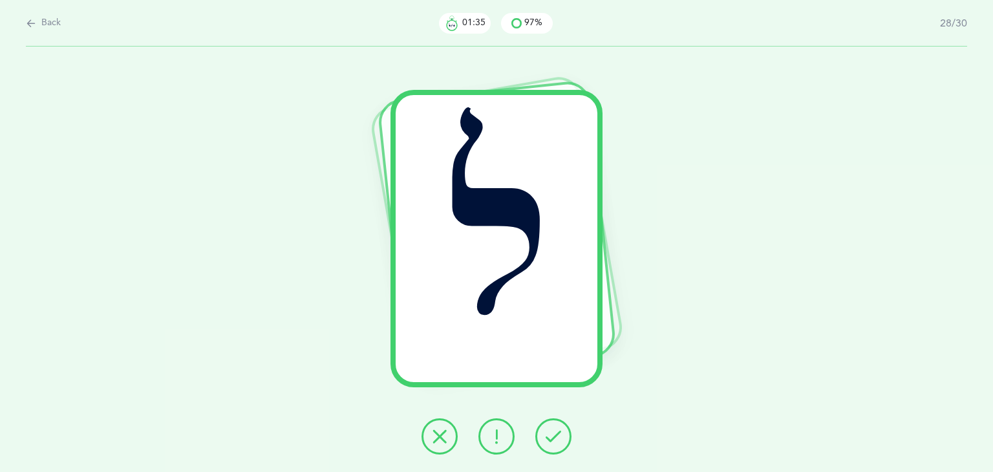
click at [551, 440] on icon at bounding box center [554, 437] width 16 height 16
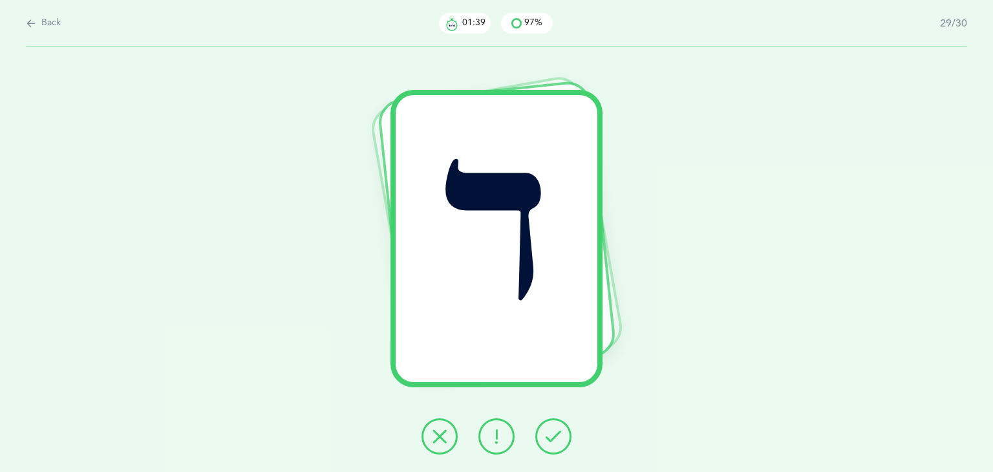
click at [551, 440] on icon at bounding box center [554, 437] width 16 height 16
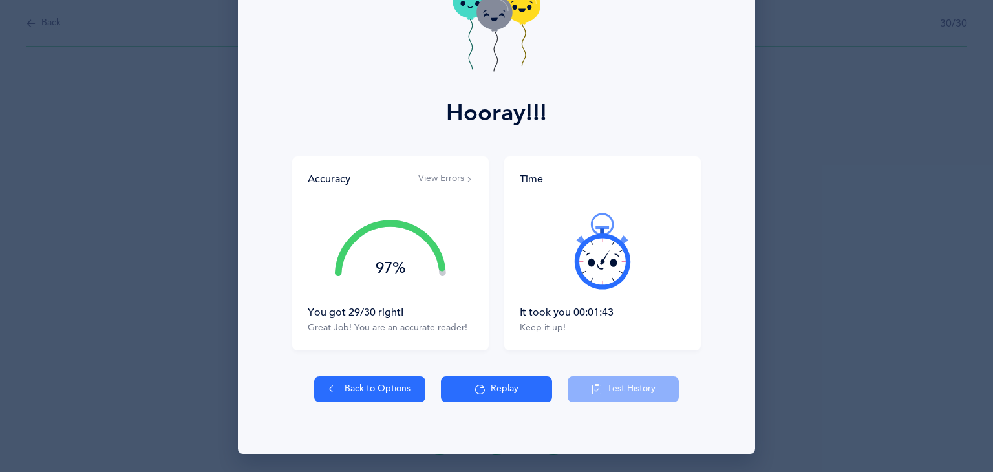
click at [388, 382] on button "Back to Options" at bounding box center [369, 389] width 111 height 26
select select "1"
select select "single"
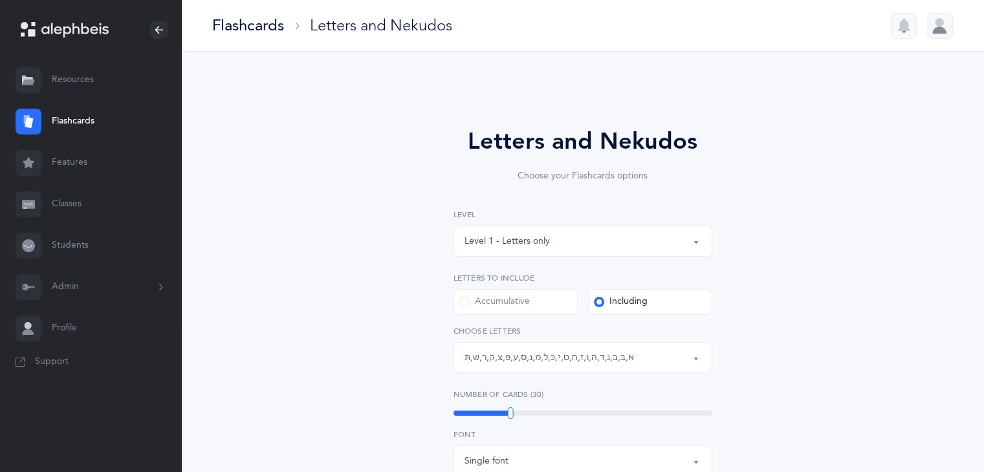
click at [62, 74] on link "Resources" at bounding box center [90, 79] width 181 height 41
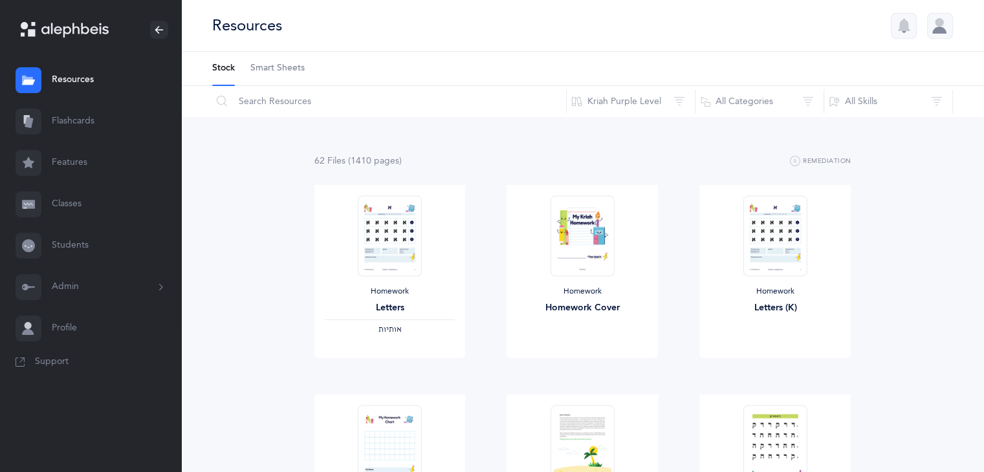
click at [286, 67] on span "Smart Sheets" at bounding box center [277, 68] width 54 height 13
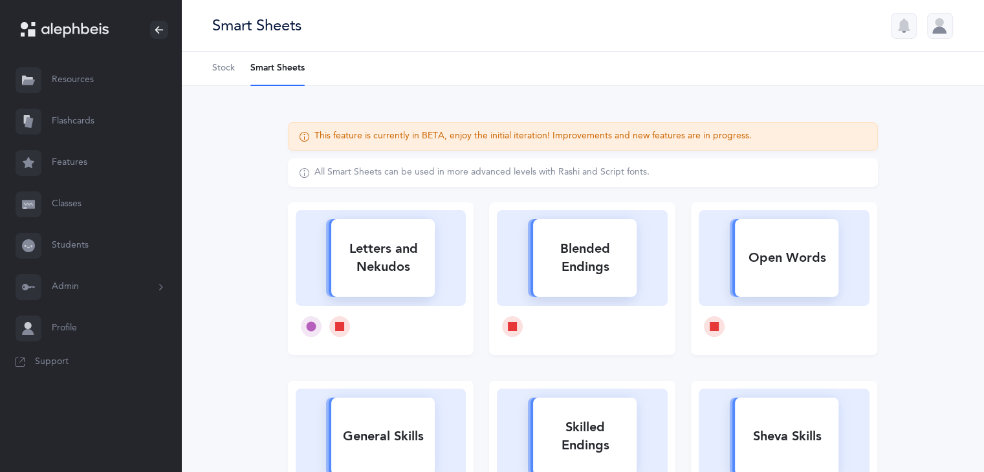
click at [429, 263] on div "Letters and Nekudos" at bounding box center [382, 258] width 103 height 52
select select
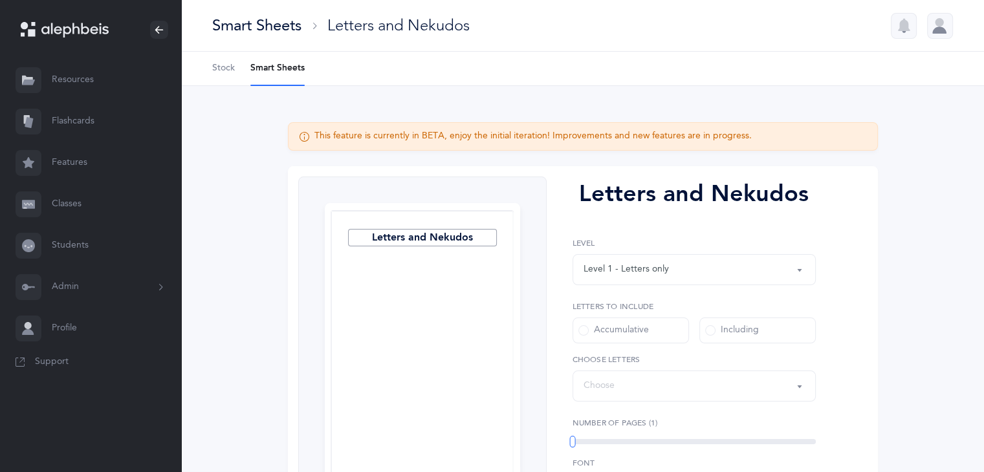
select select "27"
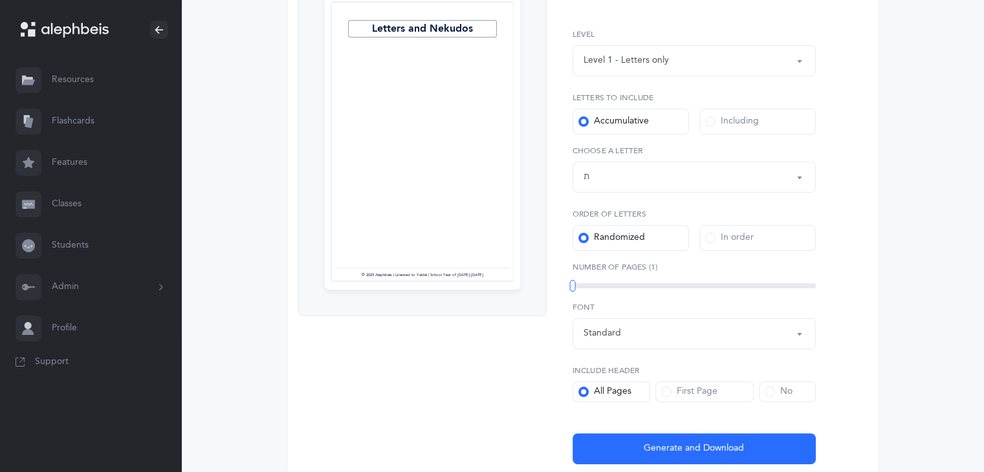
scroll to position [208, 0]
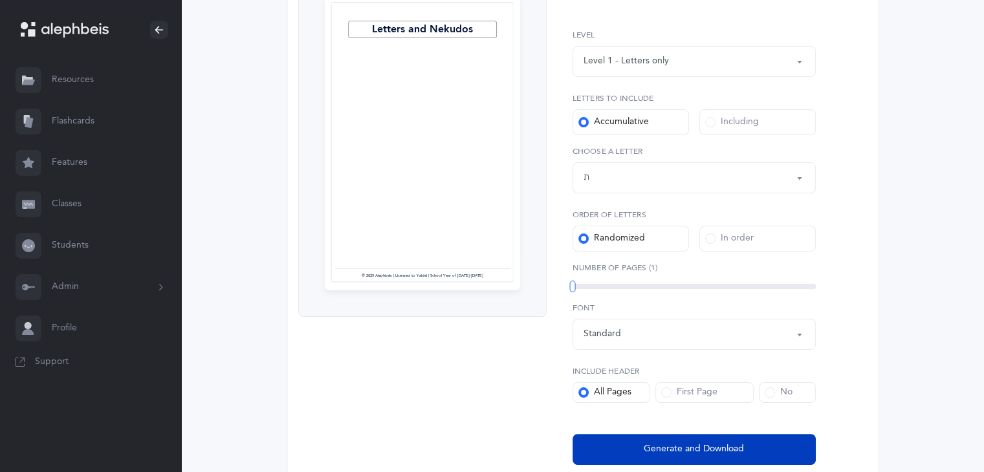
click at [673, 451] on span "Generate and Download" at bounding box center [693, 449] width 100 height 14
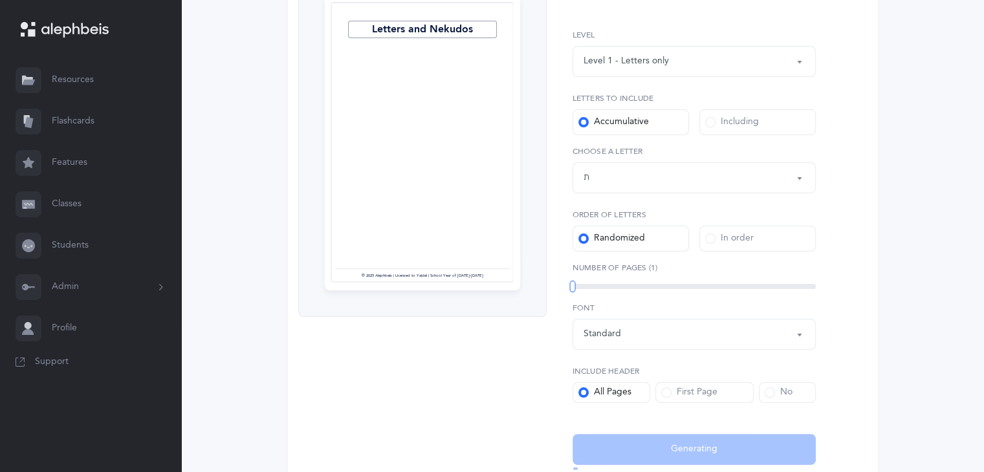
select select "27"
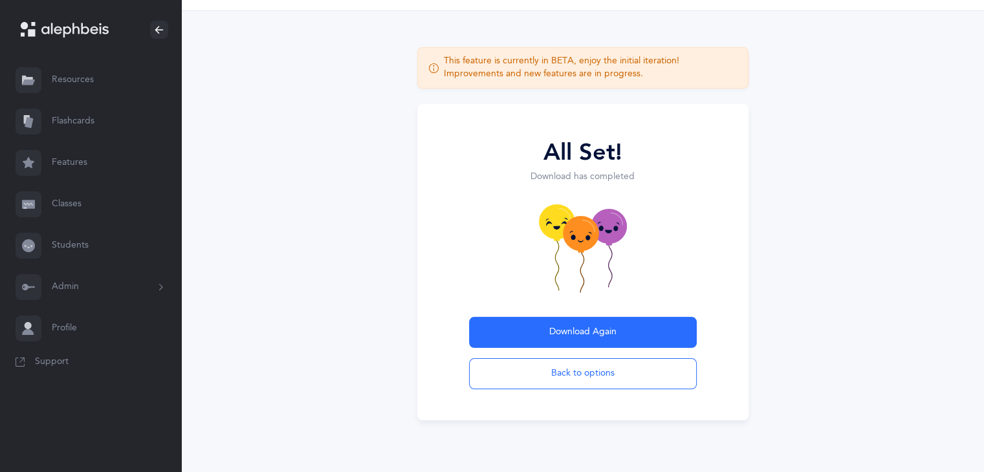
scroll to position [41, 0]
click at [576, 368] on button "Back to options" at bounding box center [583, 373] width 228 height 31
